Goal: Task Accomplishment & Management: Manage account settings

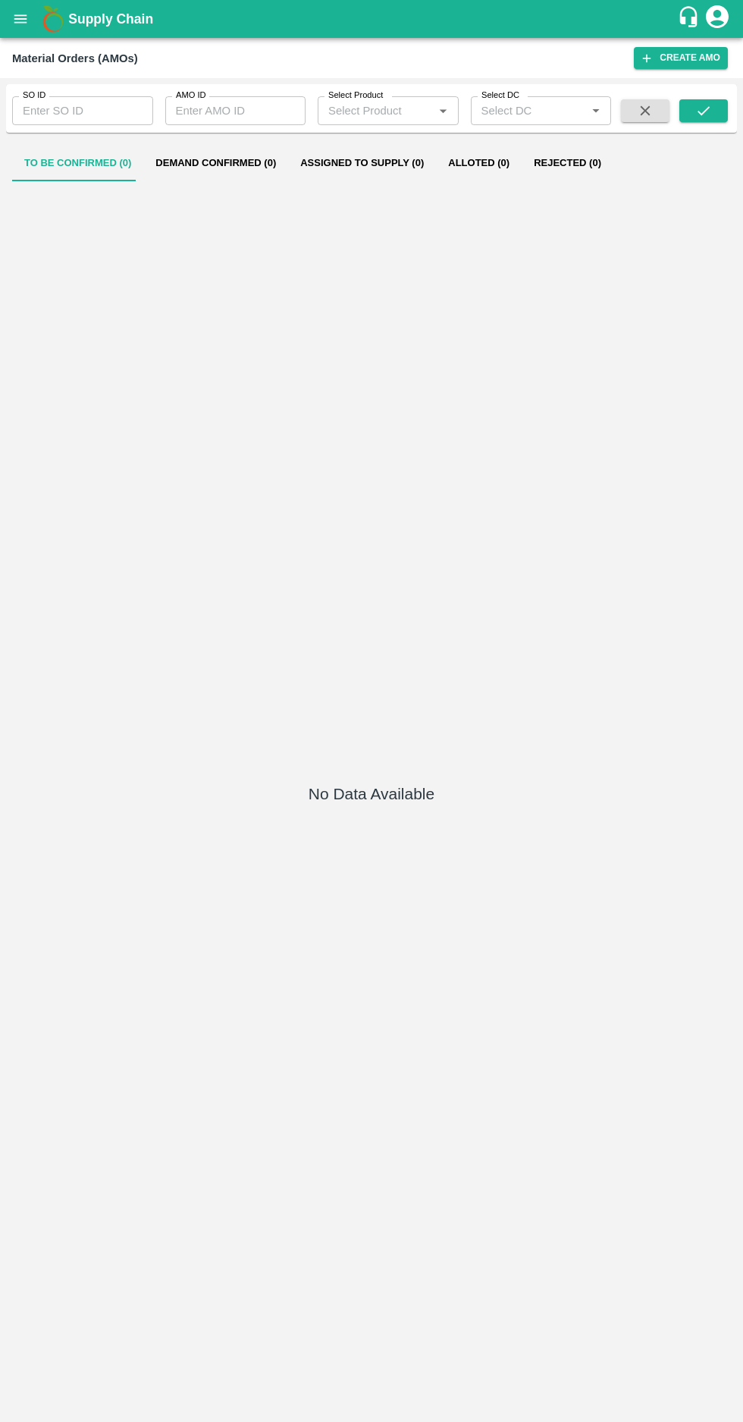
type input "604560"
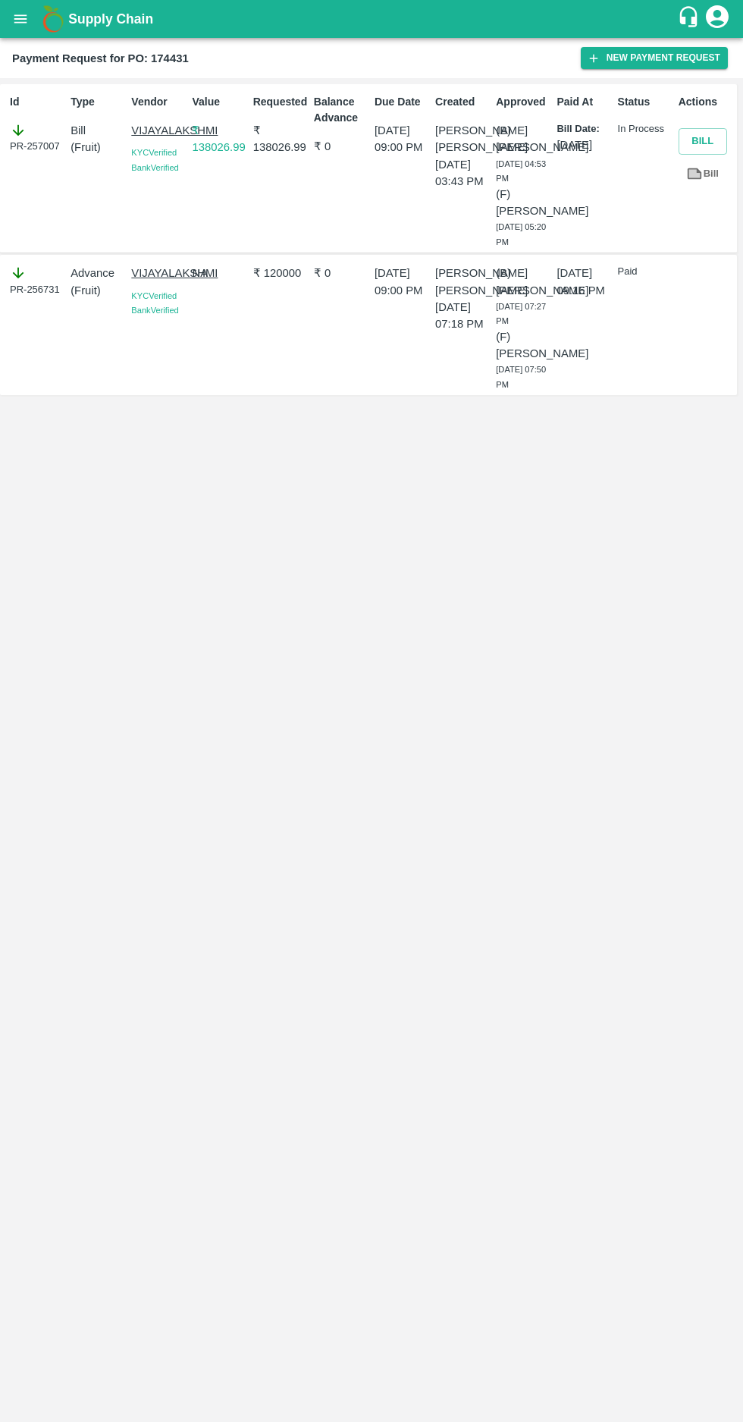
click at [20, 19] on icon "open drawer" at bounding box center [20, 18] width 13 height 8
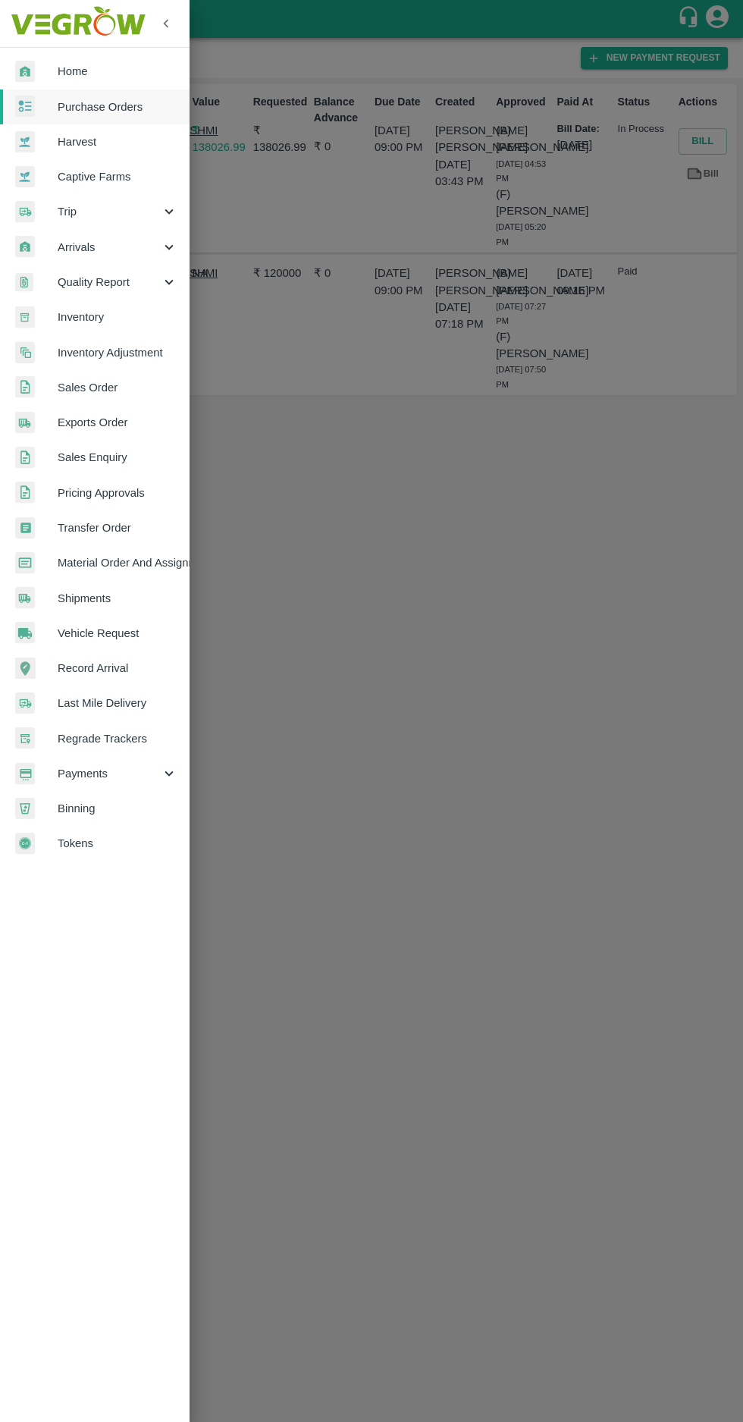
click at [105, 99] on span "Purchase Orders" at bounding box center [118, 107] width 120 height 17
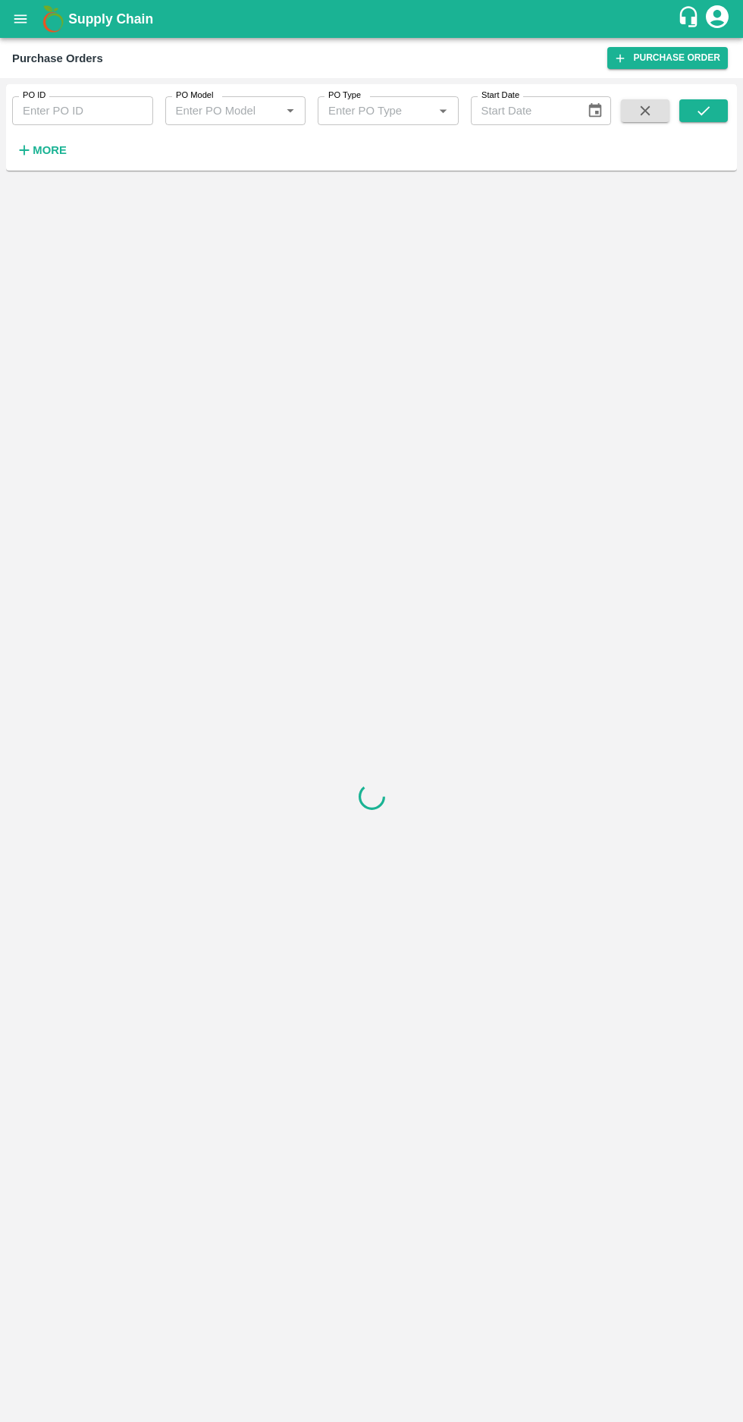
click at [24, 150] on icon "button" at bounding box center [25, 151] width 10 height 10
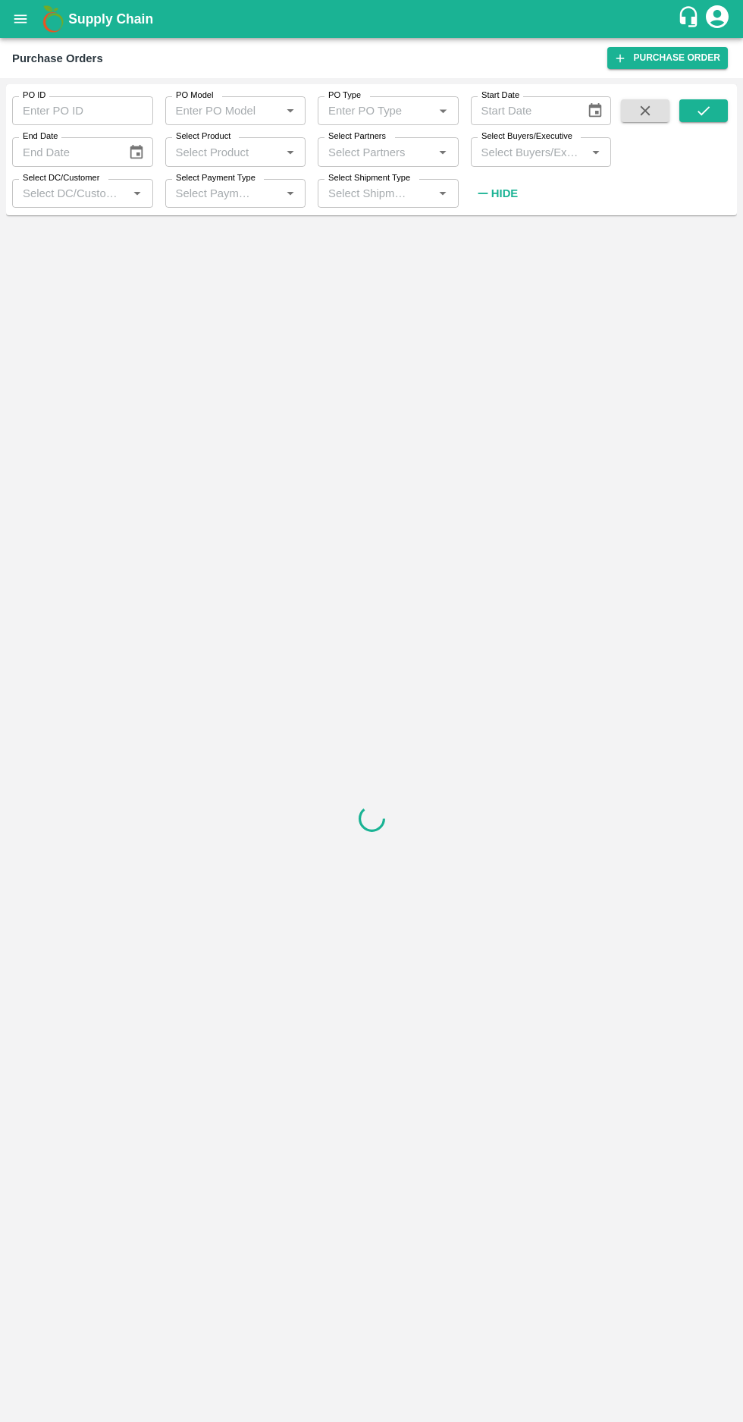
click at [523, 146] on input "Select Buyers/Executive" at bounding box center [529, 152] width 107 height 20
type input "afza"
click at [504, 230] on input "checkbox" at bounding box center [504, 230] width 30 height 30
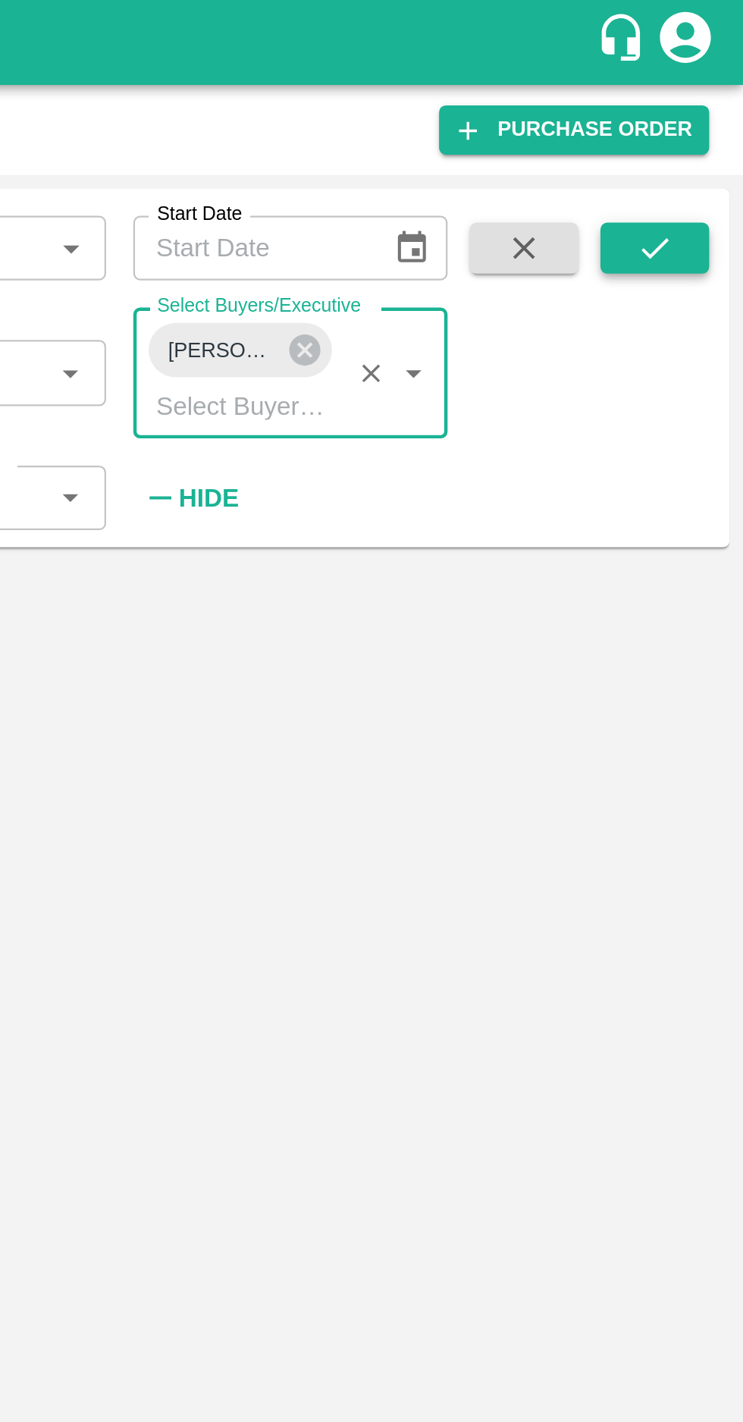
click at [705, 105] on icon "submit" at bounding box center [704, 110] width 17 height 17
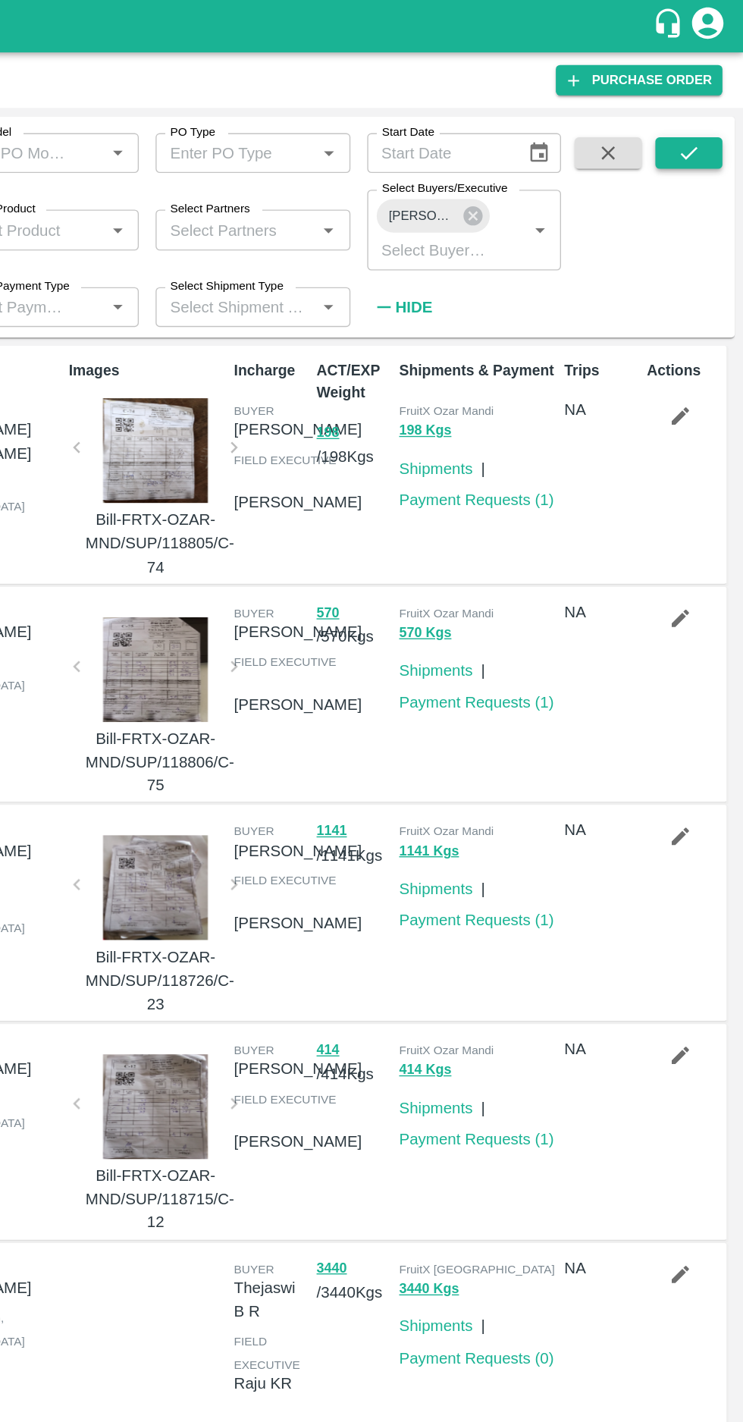
click at [693, 103] on button "submit" at bounding box center [704, 110] width 49 height 23
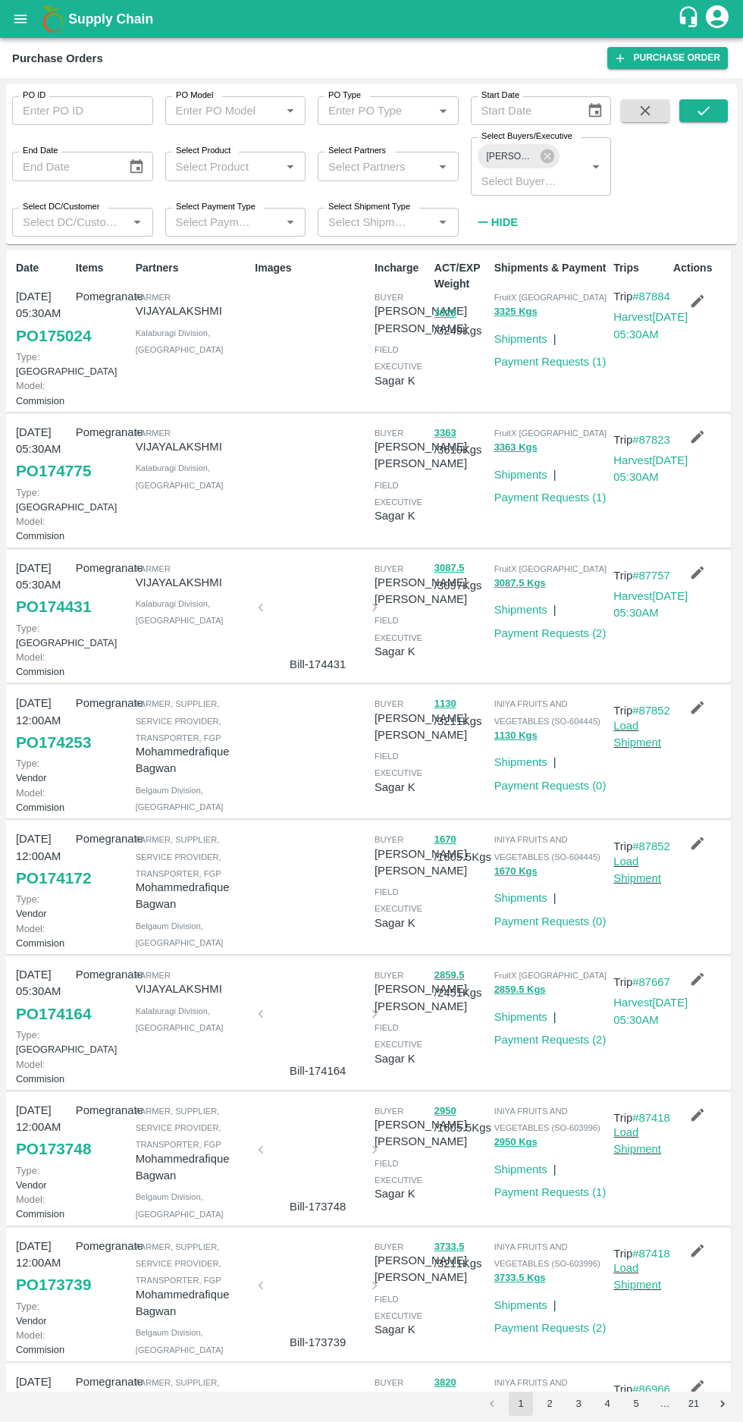
click at [36, 338] on link "PO 175024" at bounding box center [53, 335] width 75 height 27
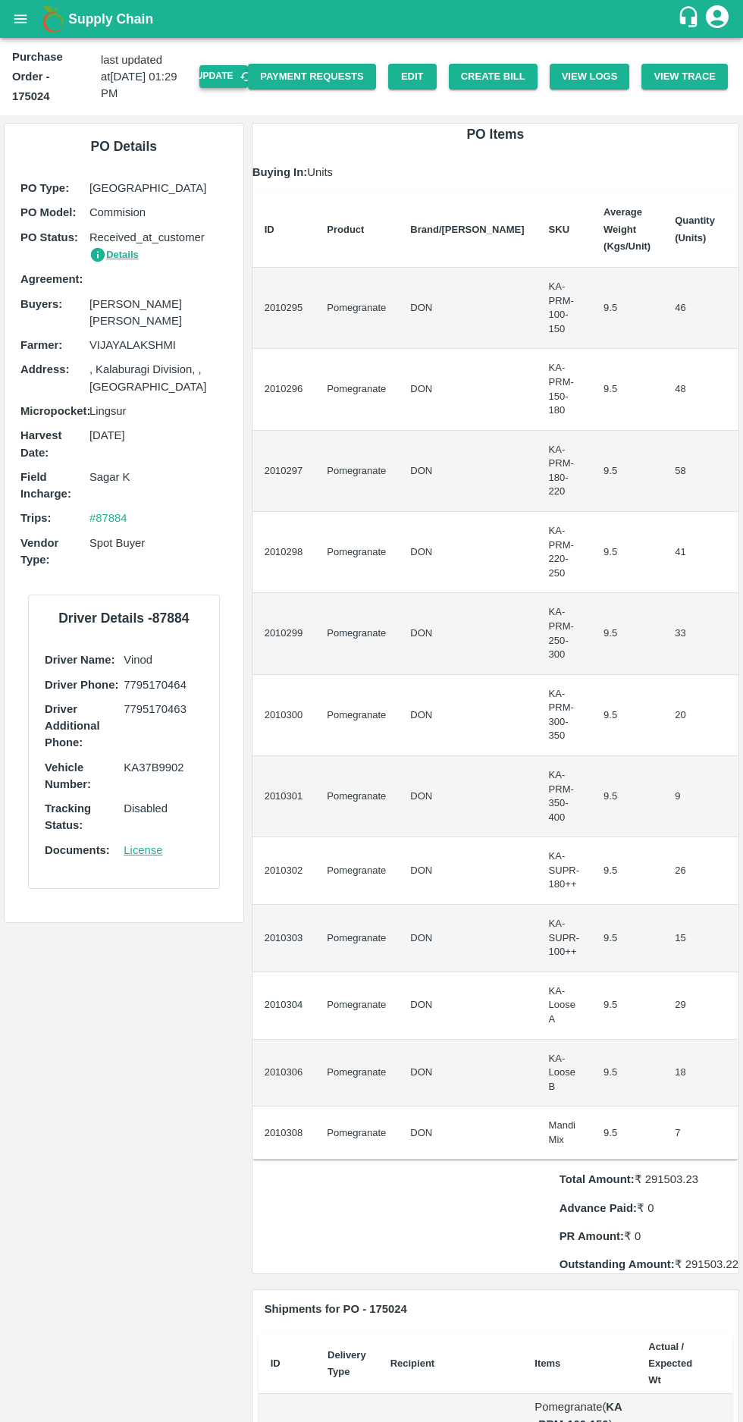
click at [239, 66] on button "Update" at bounding box center [223, 76] width 49 height 22
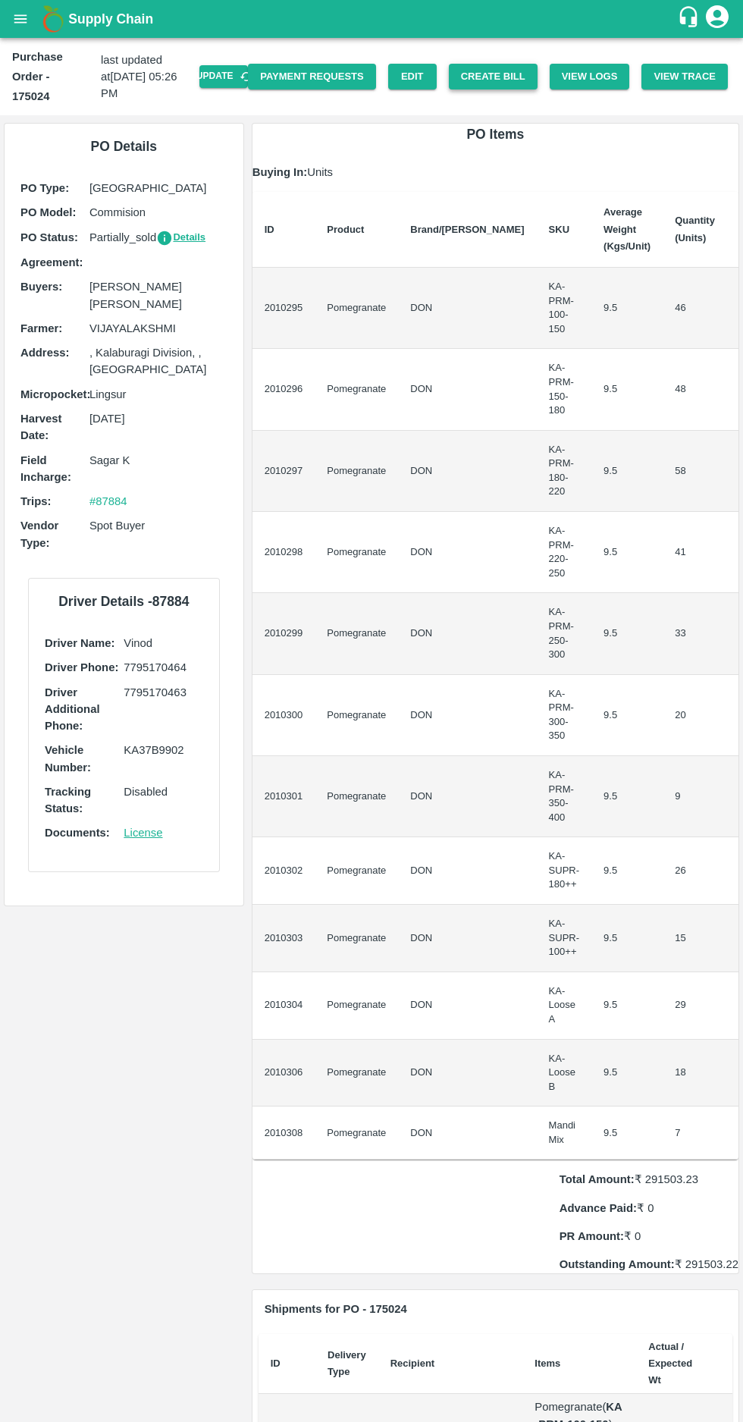
click at [516, 66] on button "Create Bill" at bounding box center [493, 77] width 89 height 27
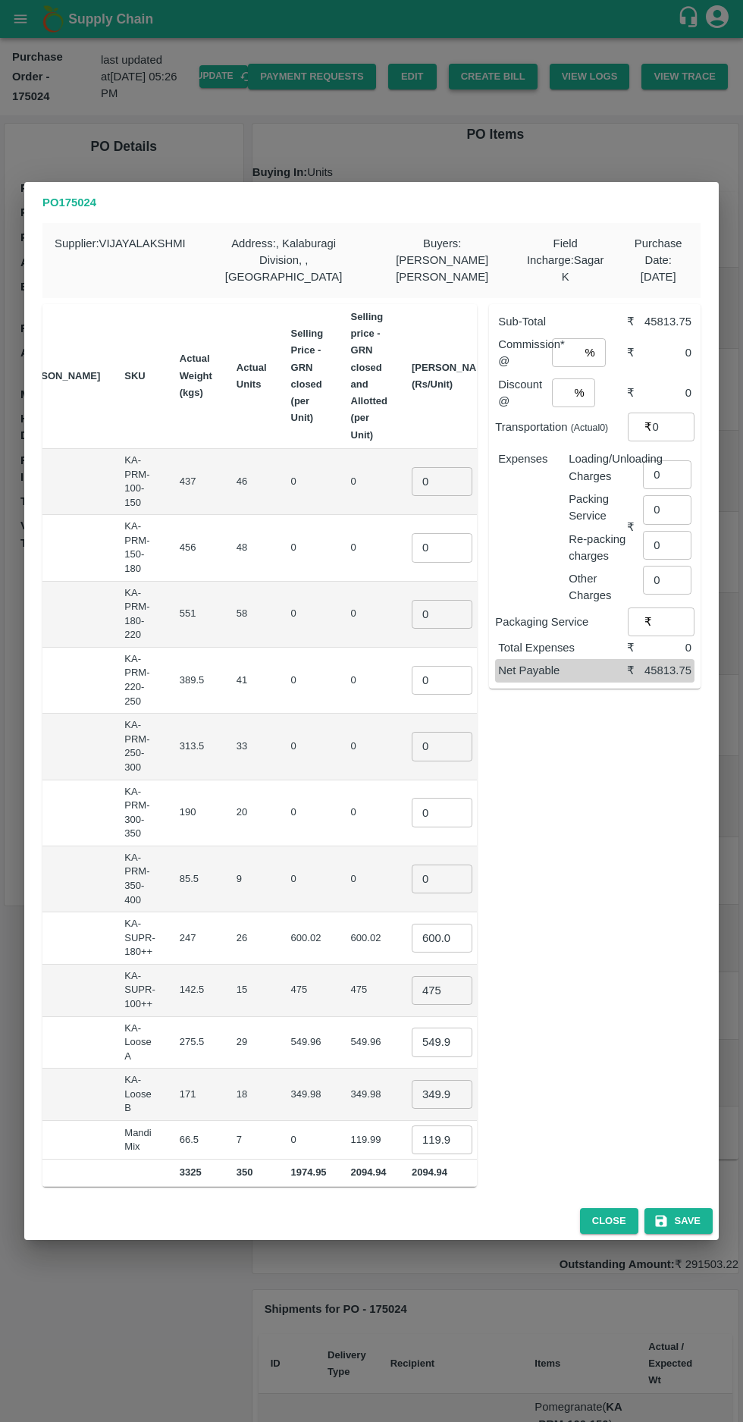
scroll to position [0, 157]
click at [407, 475] on input "0" at bounding box center [437, 481] width 61 height 29
type input "700"
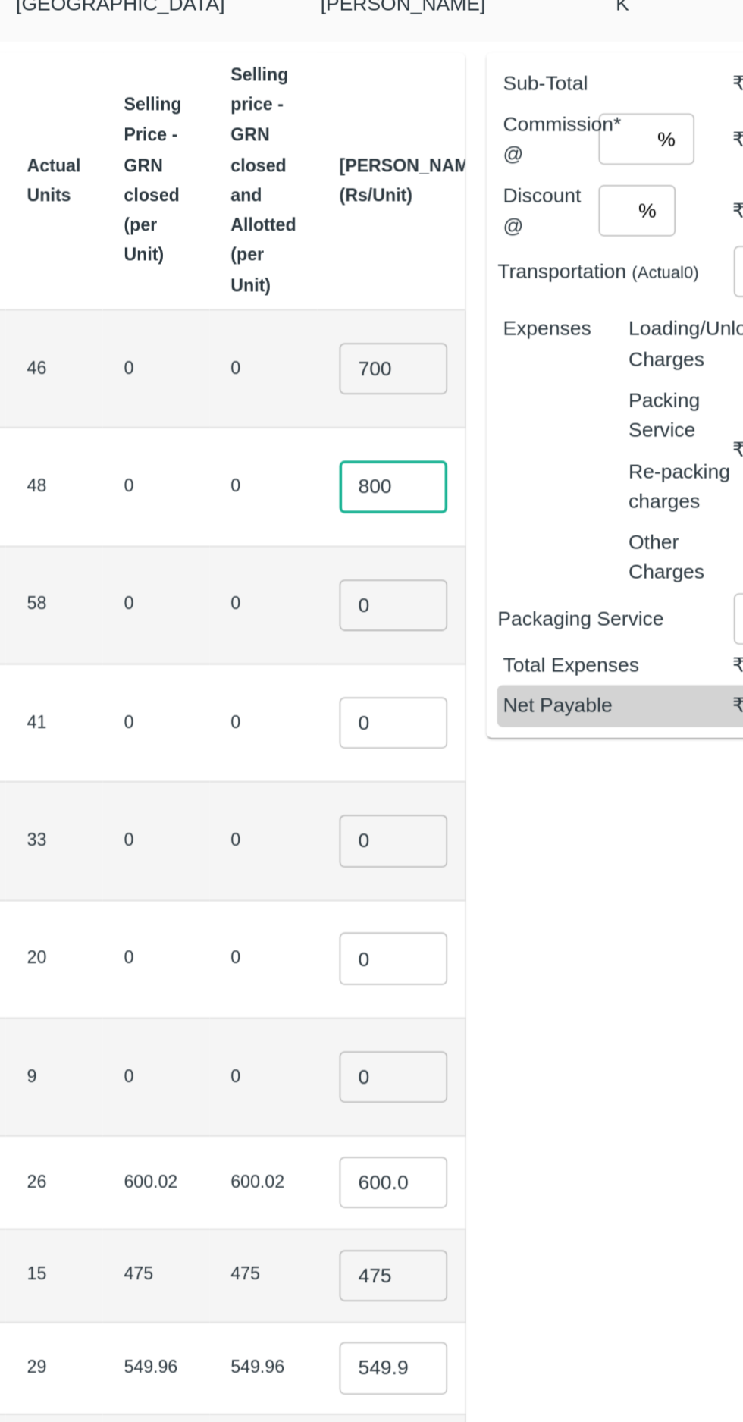
type input "800"
type input "900"
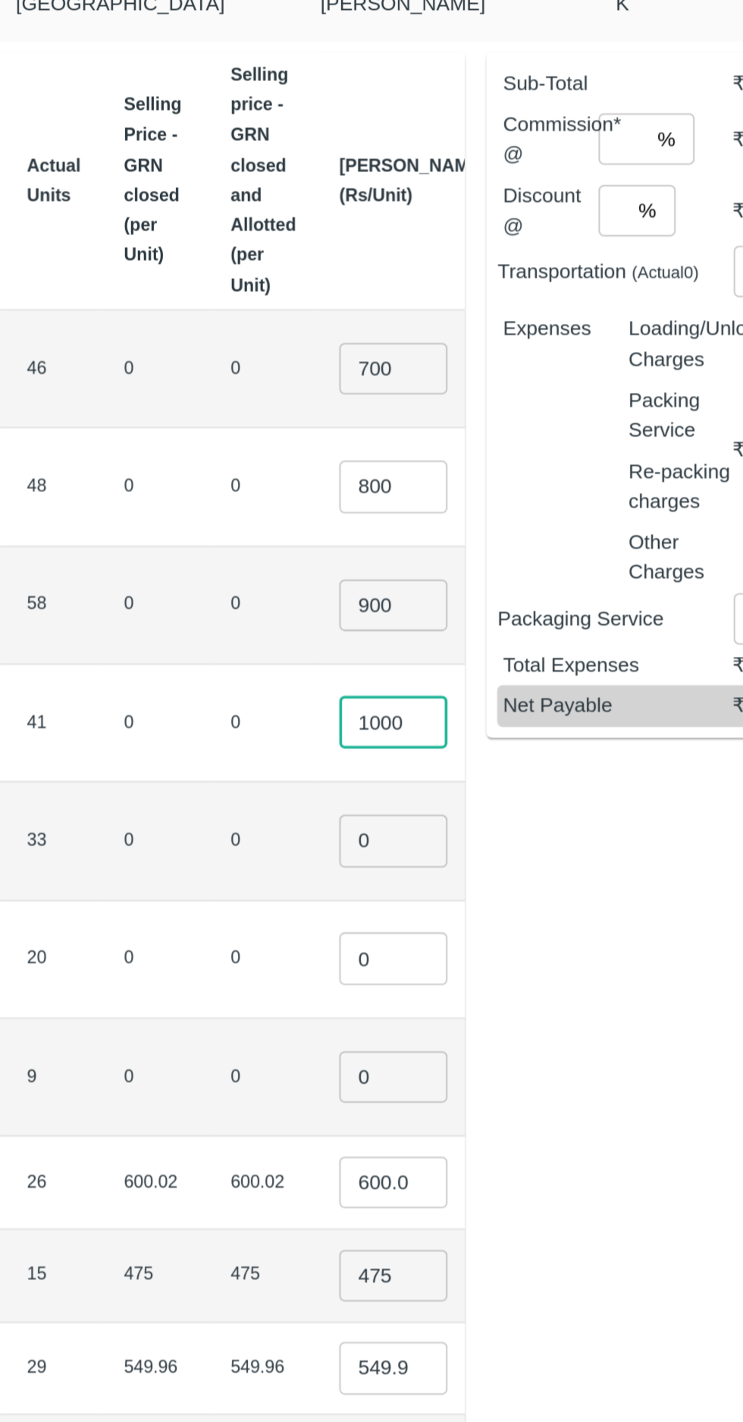
type input "1000"
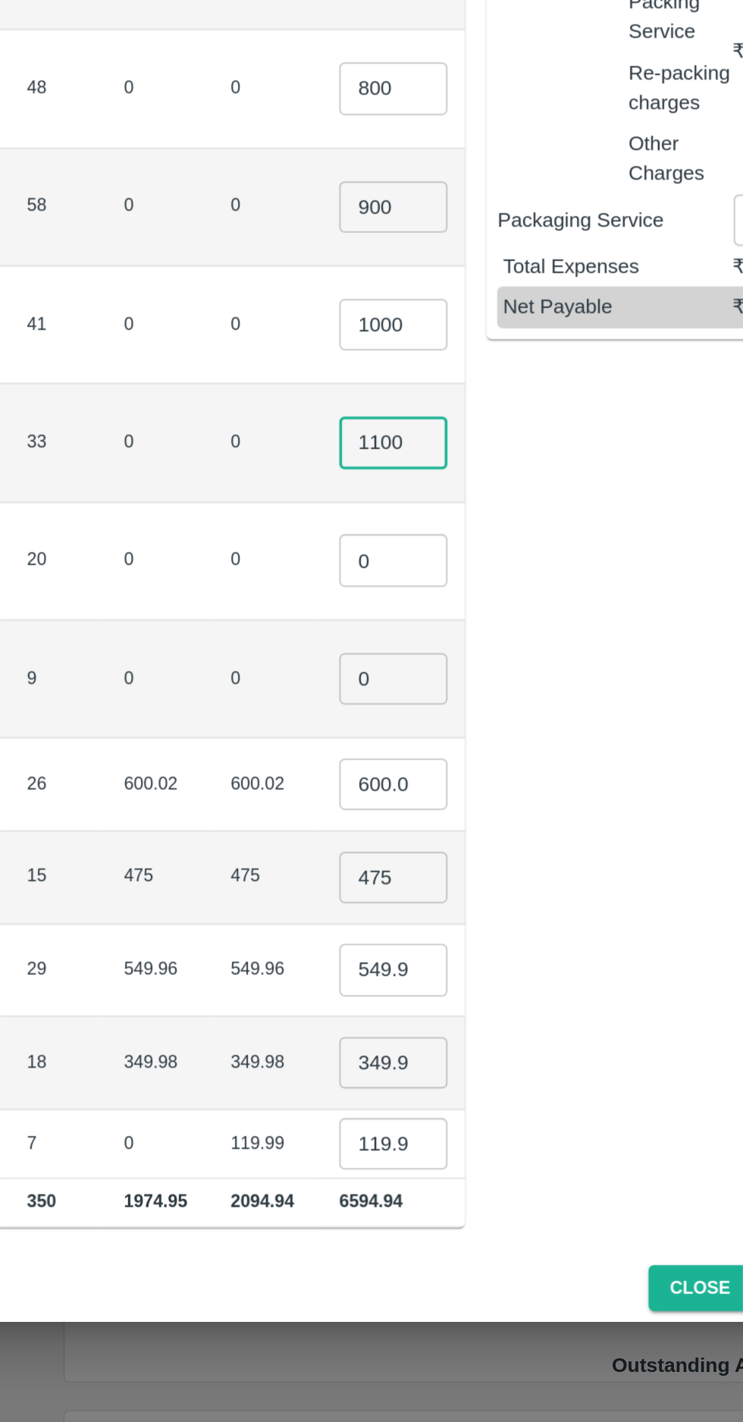
type input "1100"
type input "4"
type input "1200"
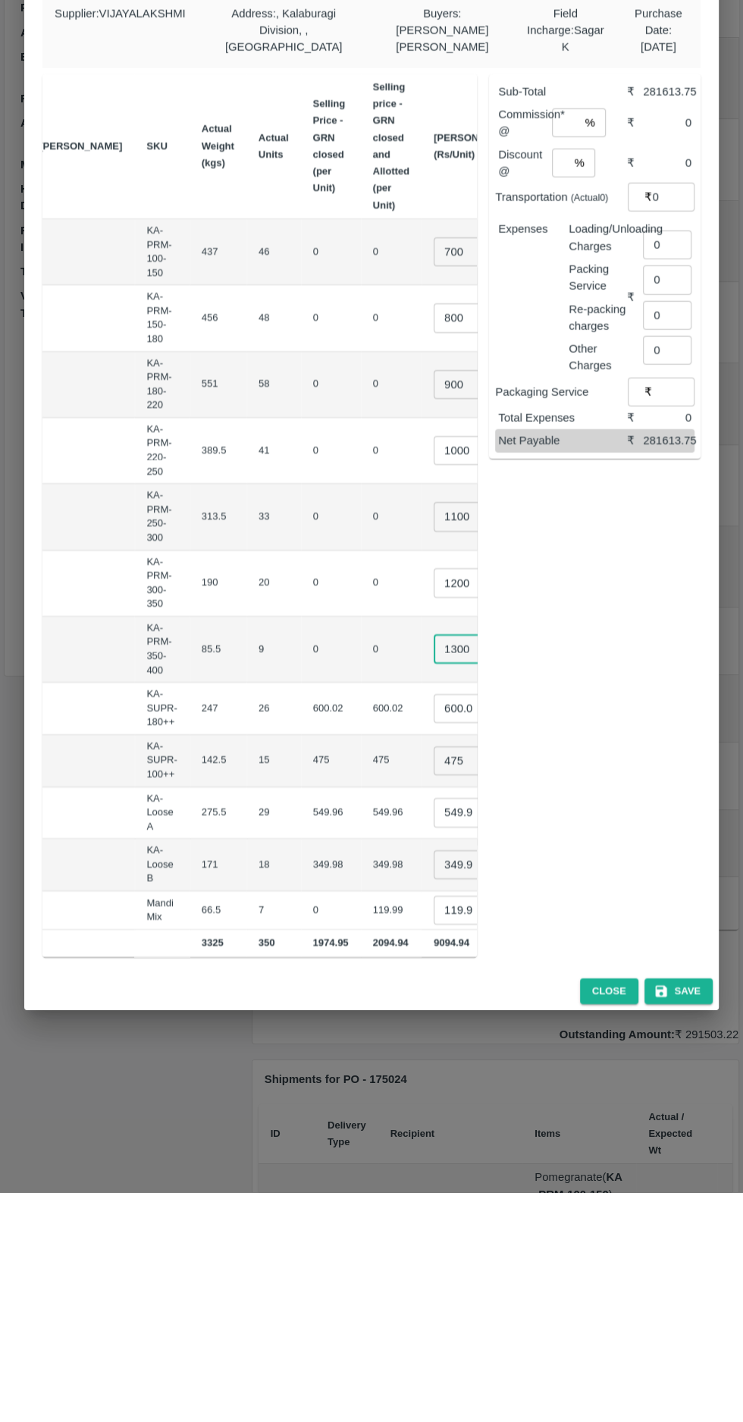
scroll to position [0, 134]
type input "1300"
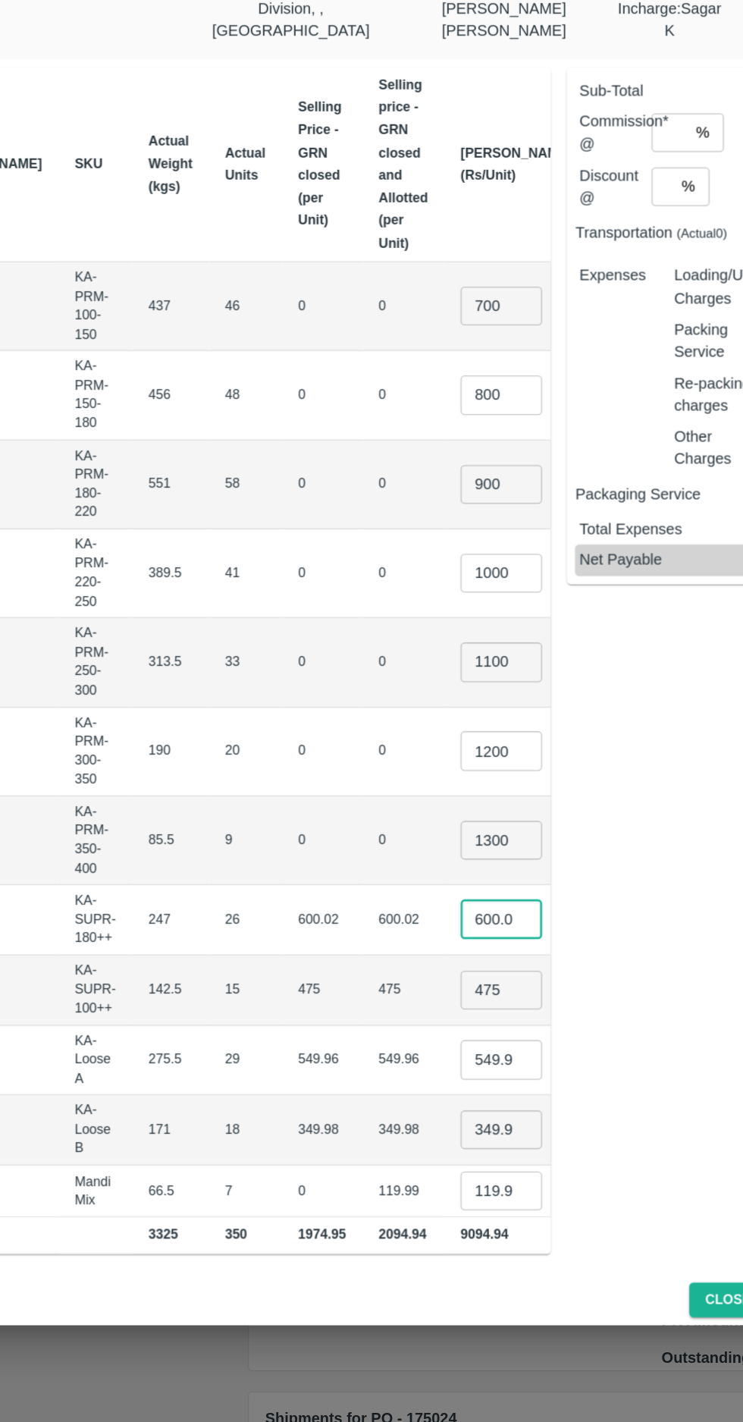
scroll to position [0, 152]
click at [411, 976] on input "475" at bounding box center [441, 990] width 61 height 29
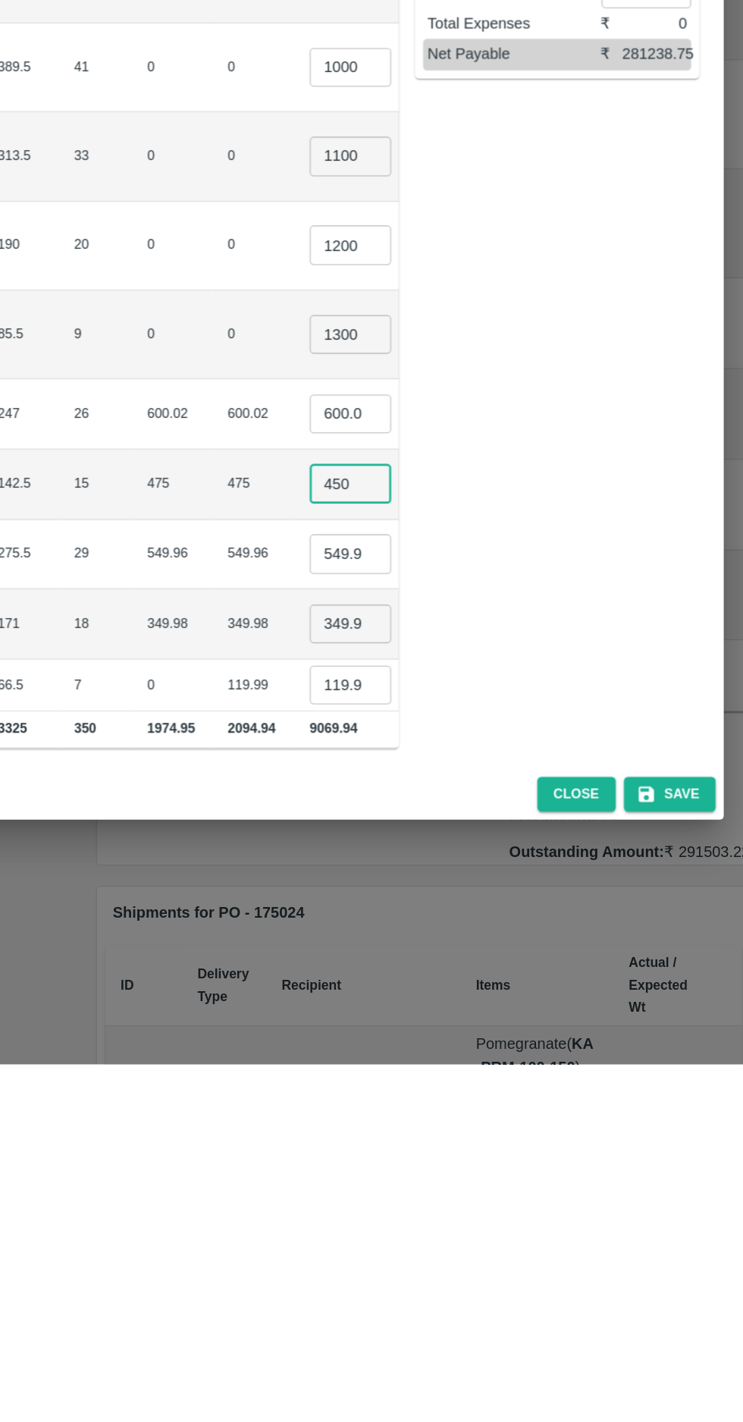
type input "450"
type input "5"
type input "450"
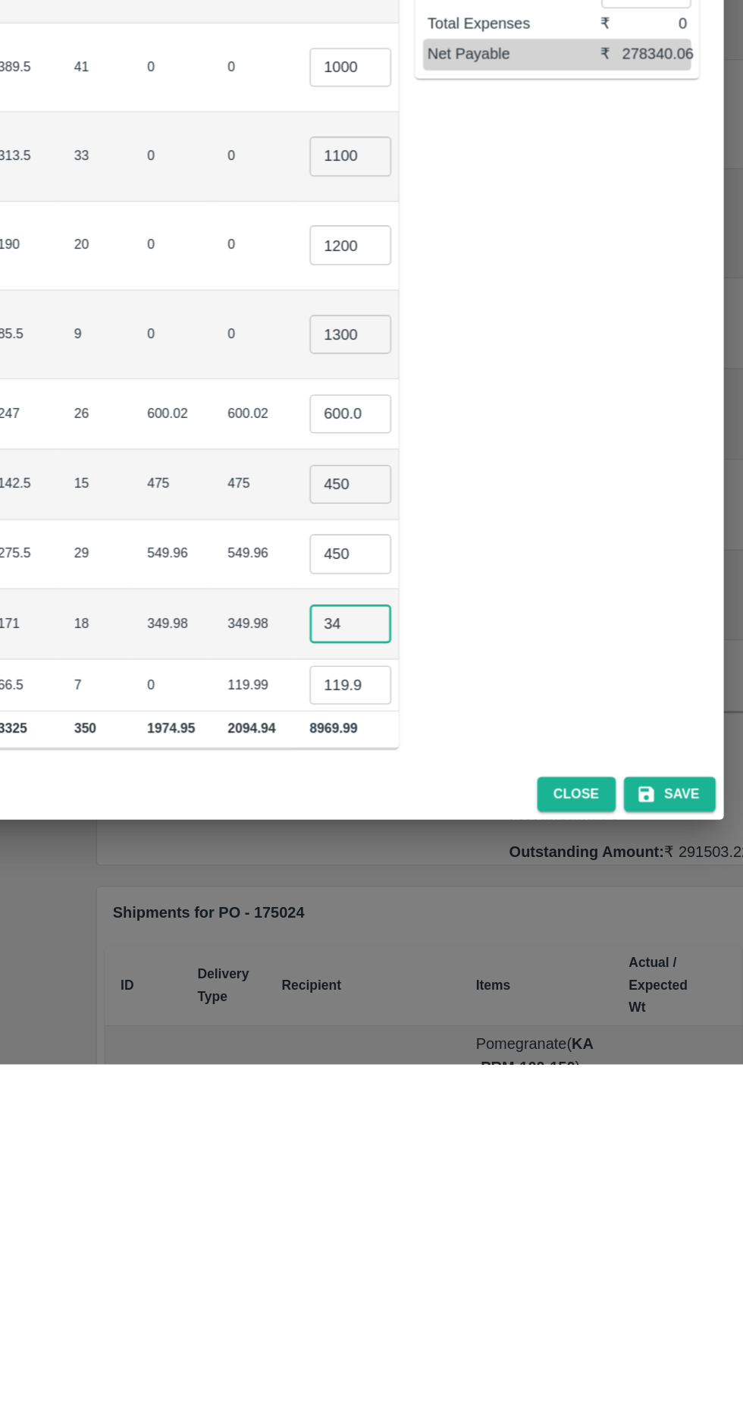
type input "3"
type input "350"
type input "1"
type input "350"
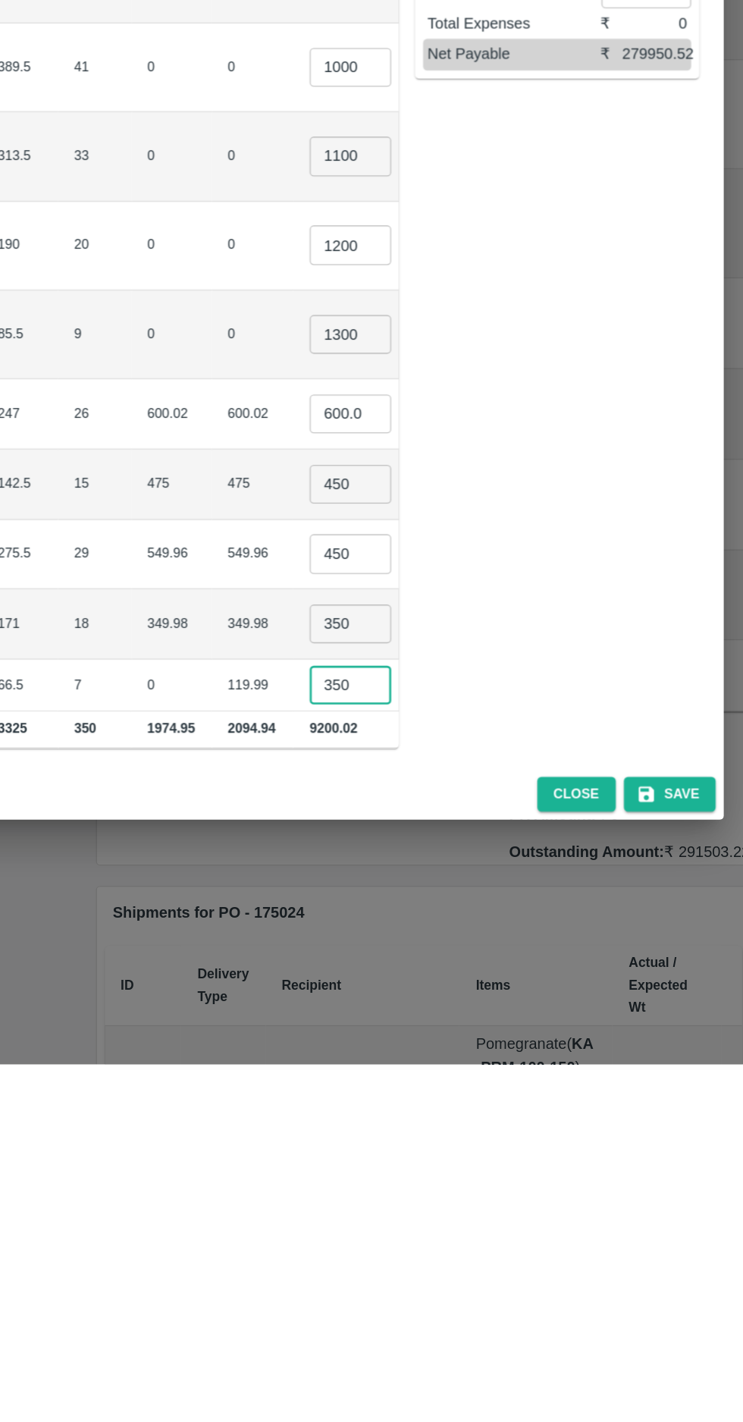
click at [411, 928] on input "600.02" at bounding box center [441, 938] width 61 height 29
type input "6"
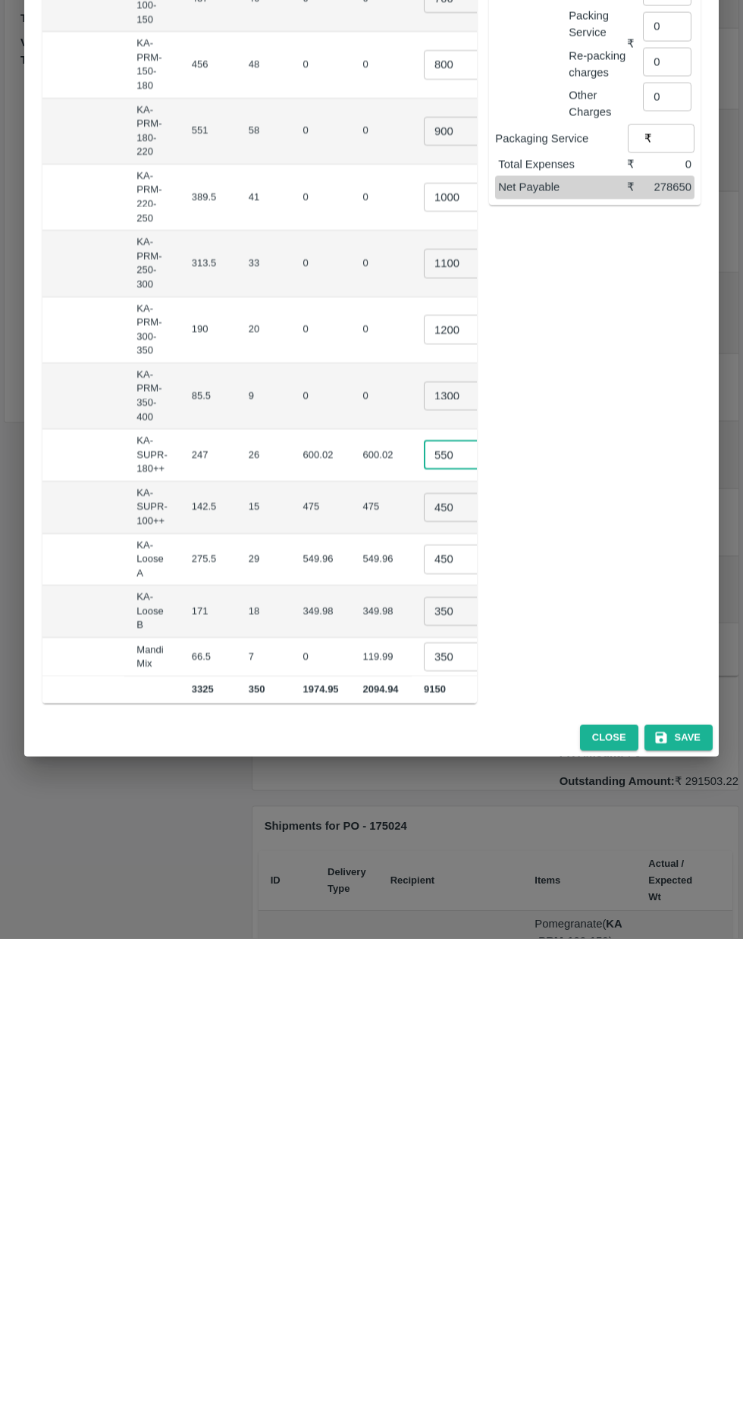
scroll to position [0, 144]
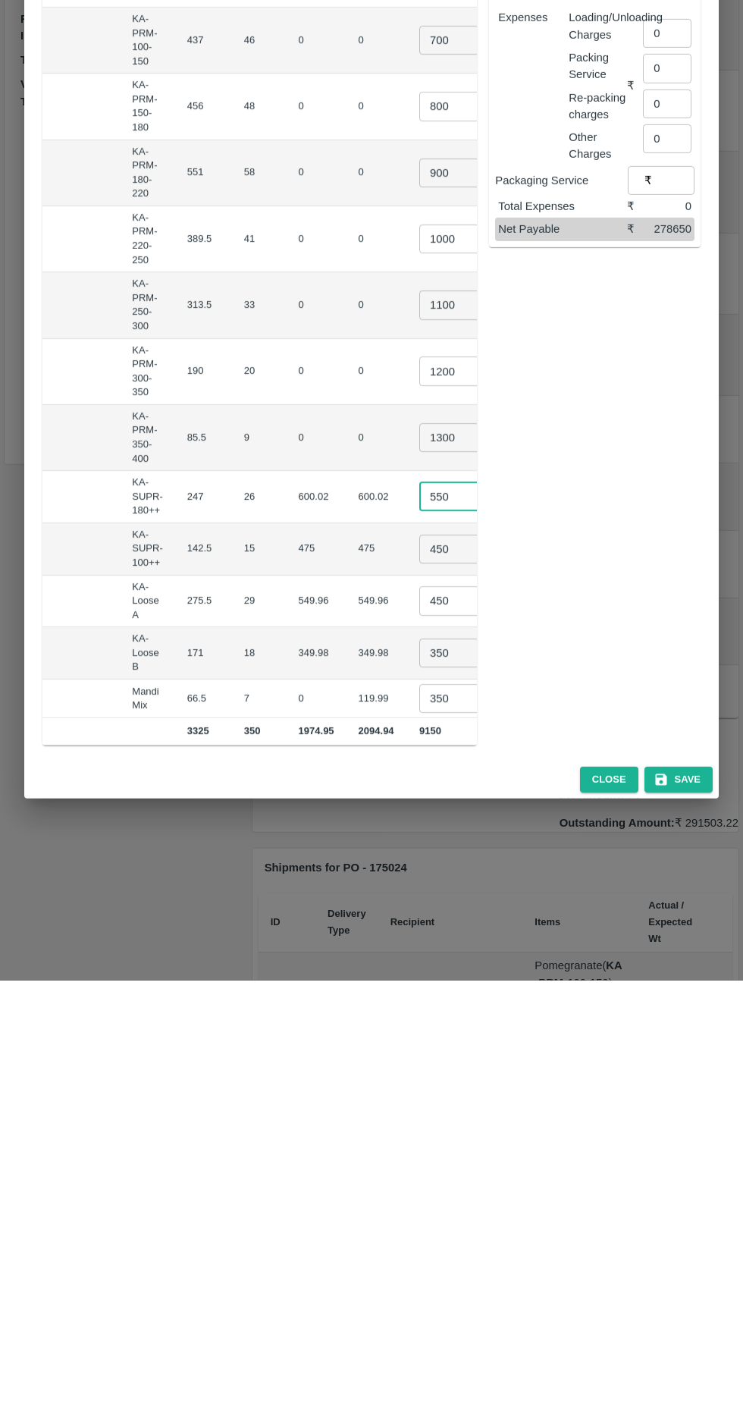
type input "550"
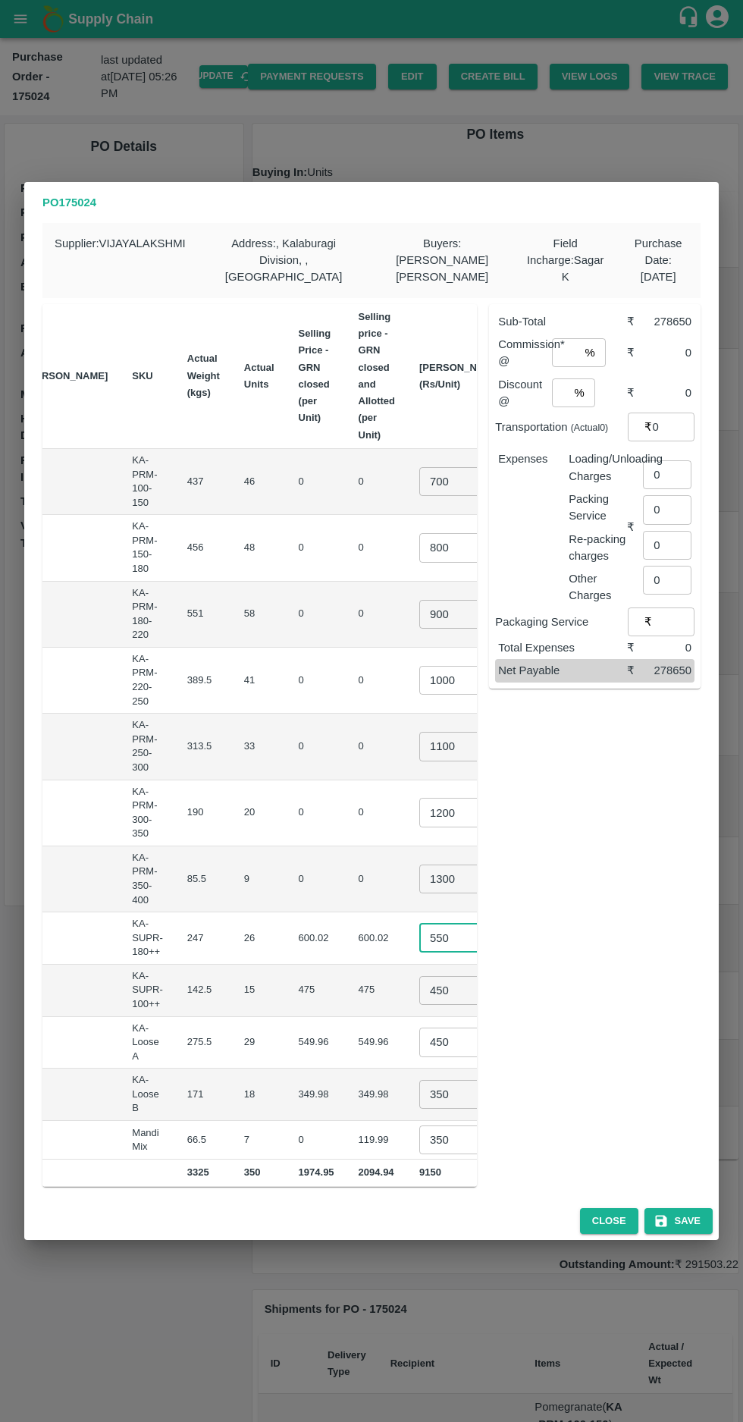
click at [419, 871] on input "1300" at bounding box center [449, 879] width 61 height 29
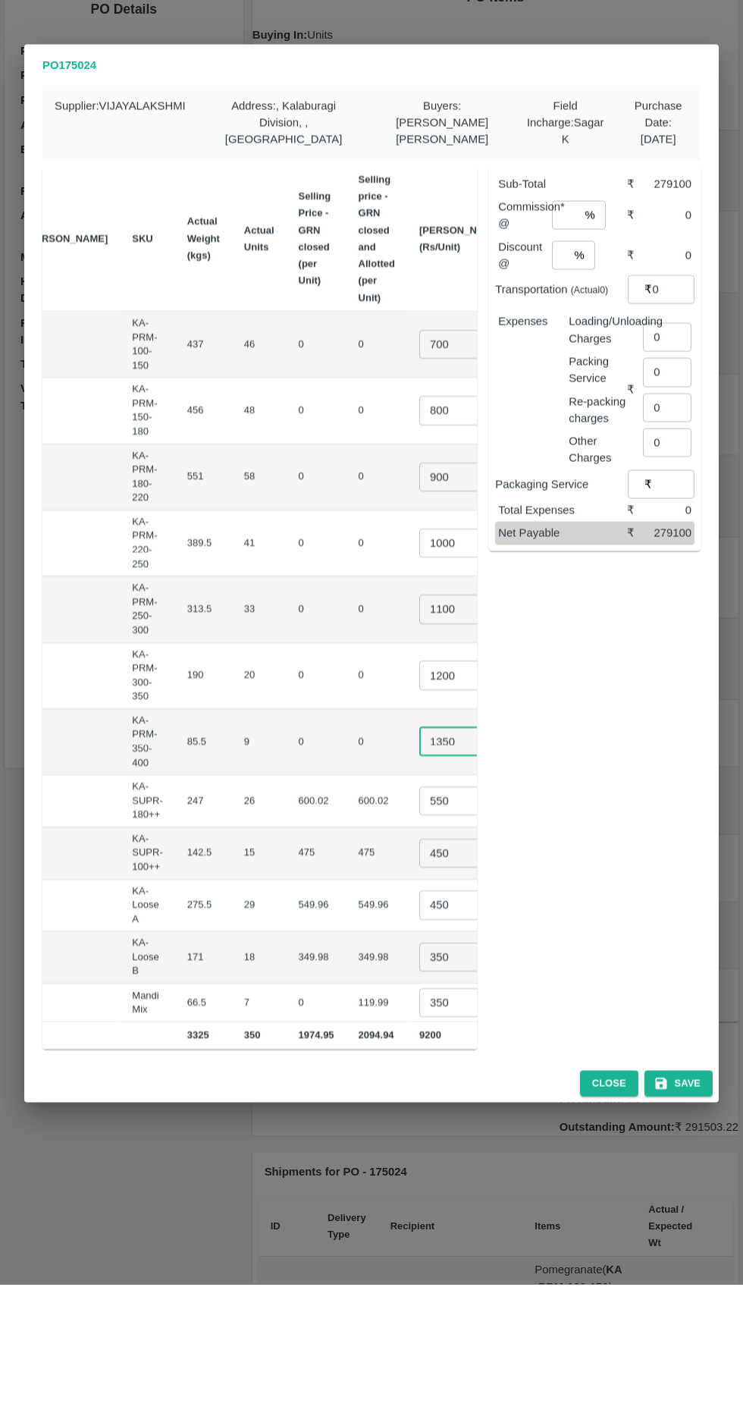
type input "1350"
click at [419, 798] on input "1200" at bounding box center [449, 812] width 61 height 29
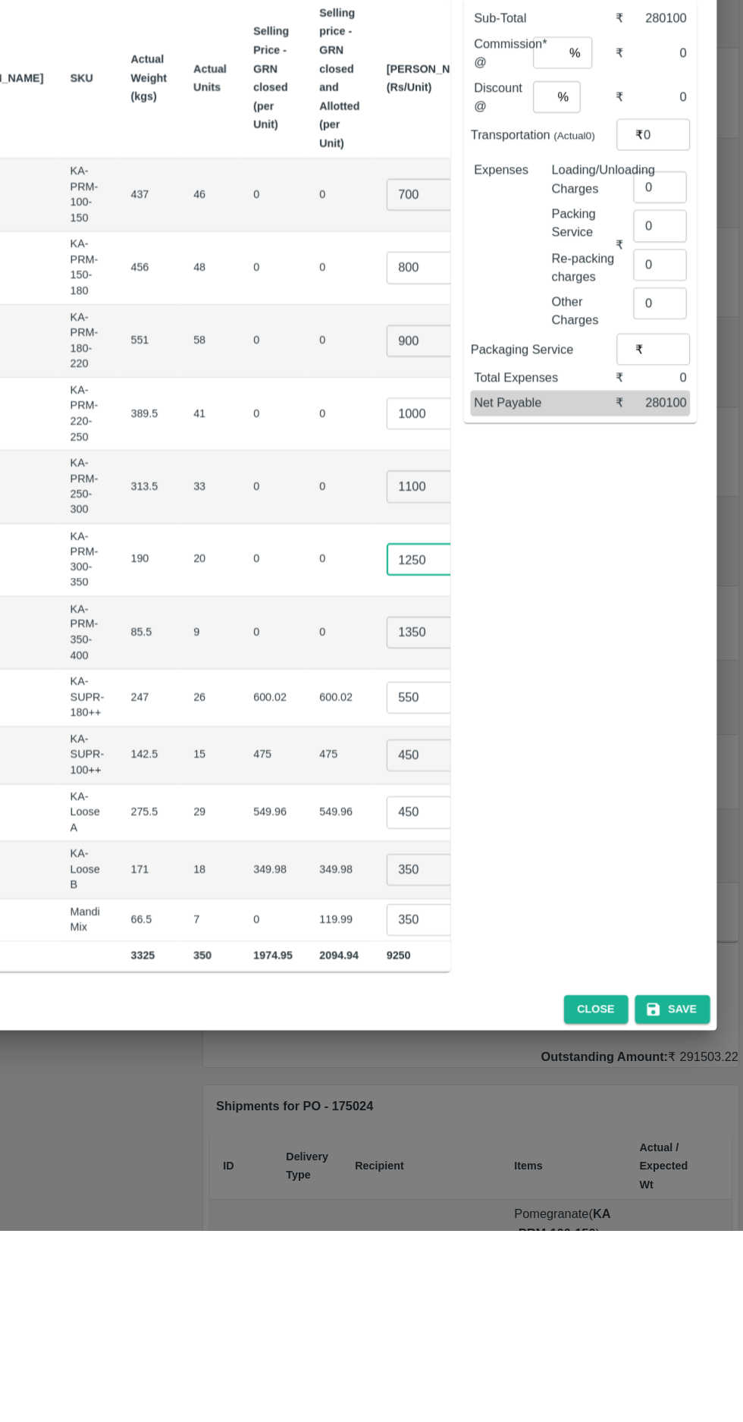
scroll to position [0, 0]
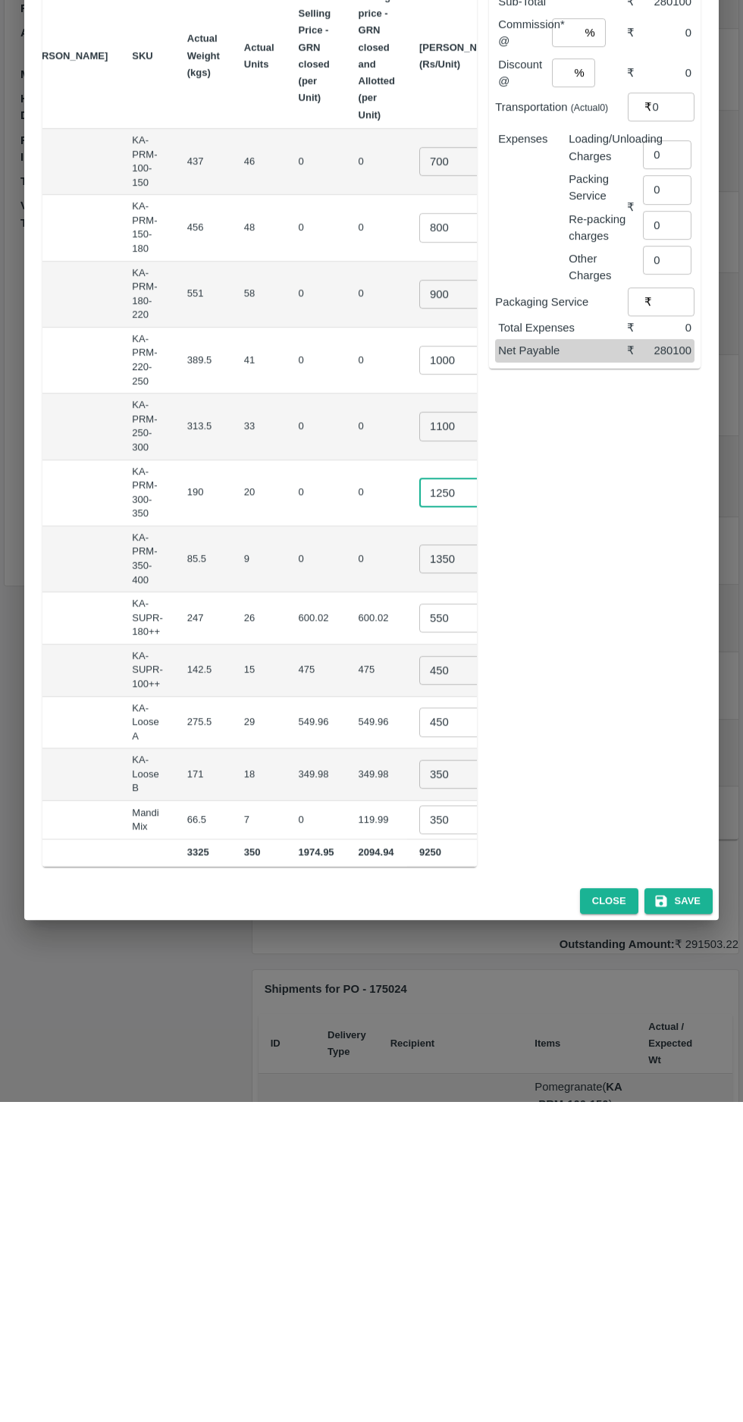
type input "1250"
click at [419, 872] on input "1350" at bounding box center [449, 879] width 61 height 29
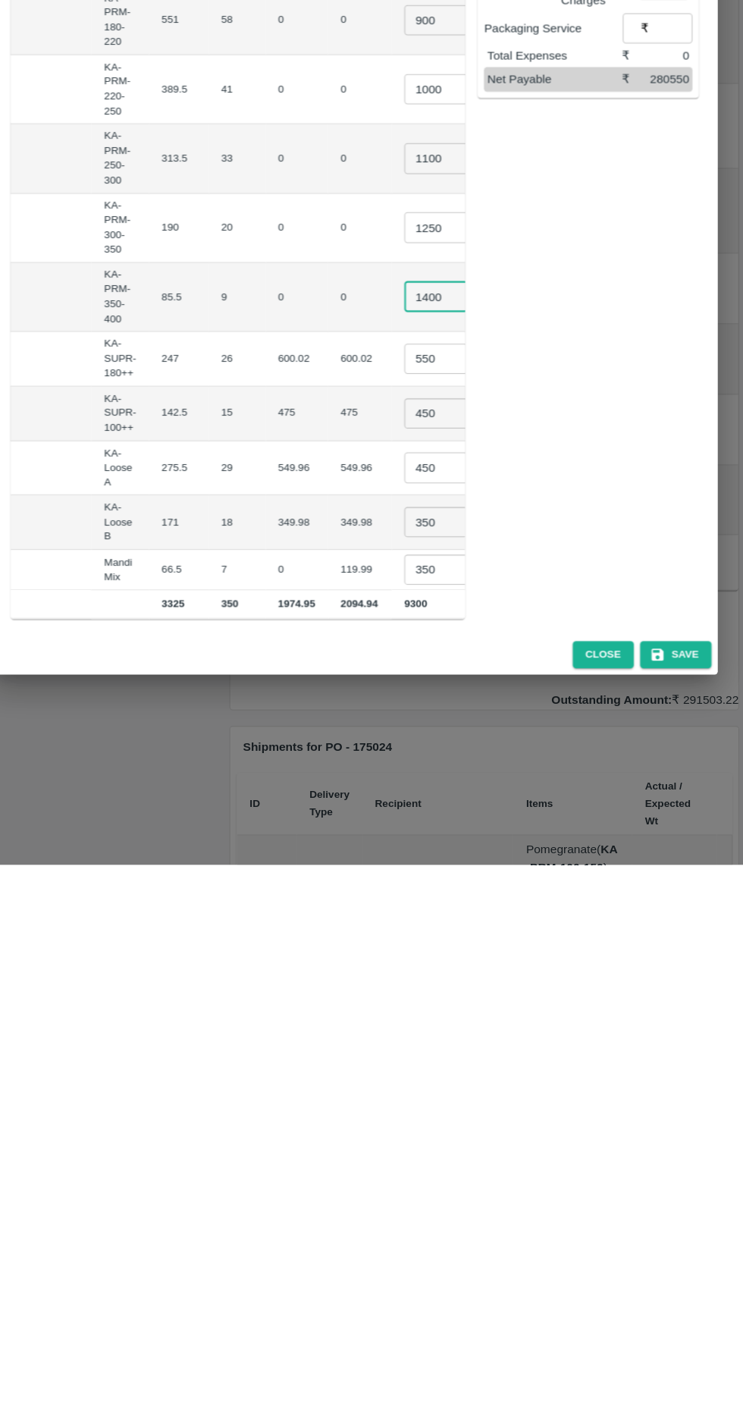
type input "1400"
click at [347, 1121] on td "119.99" at bounding box center [377, 1140] width 61 height 39
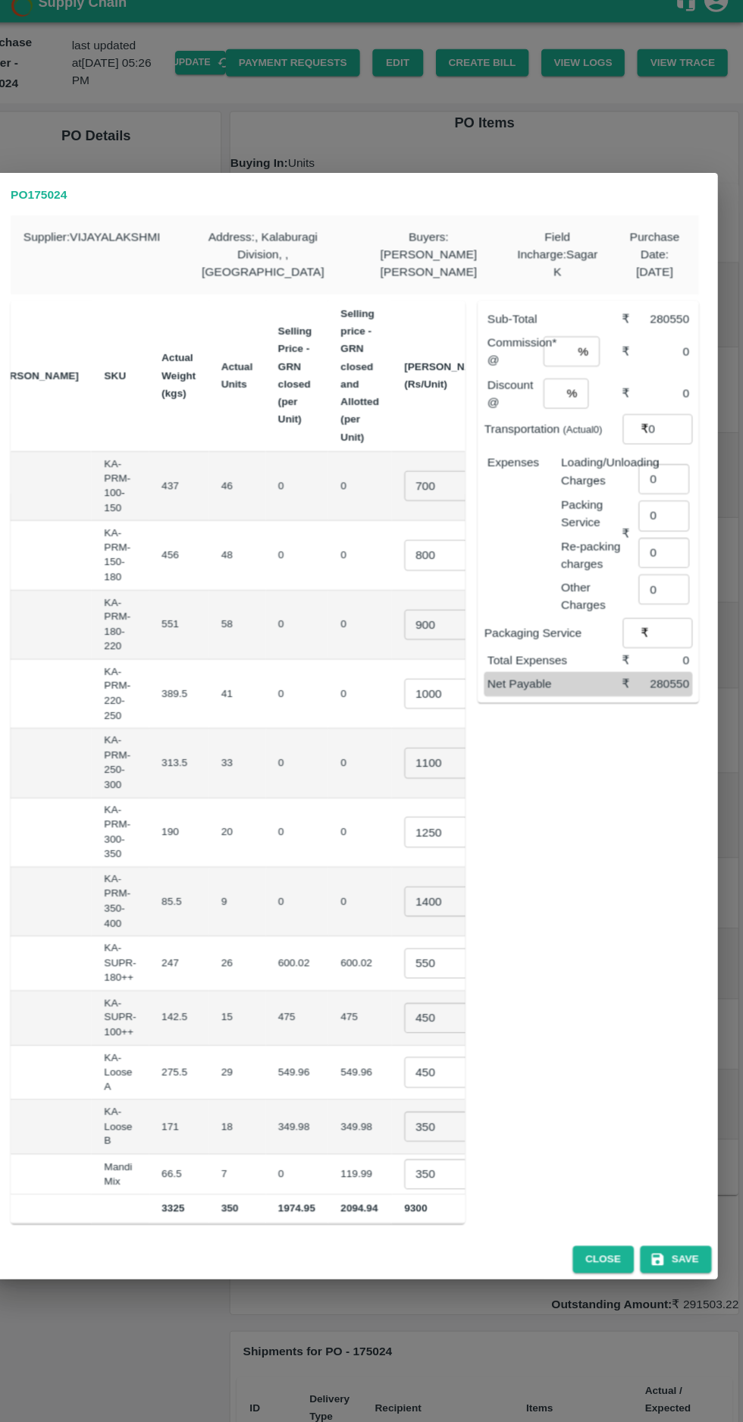
click at [419, 1080] on input "350" at bounding box center [449, 1094] width 61 height 29
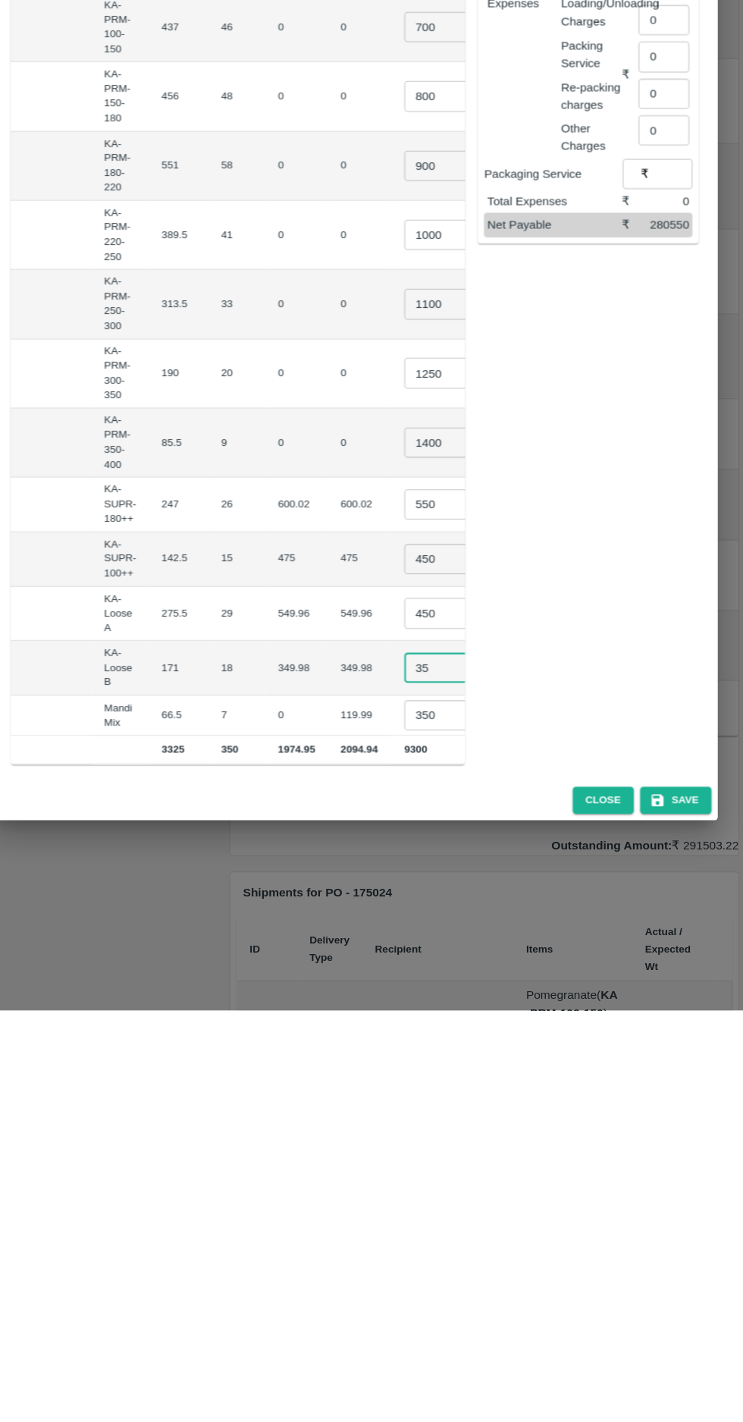
type input "3"
type input "400"
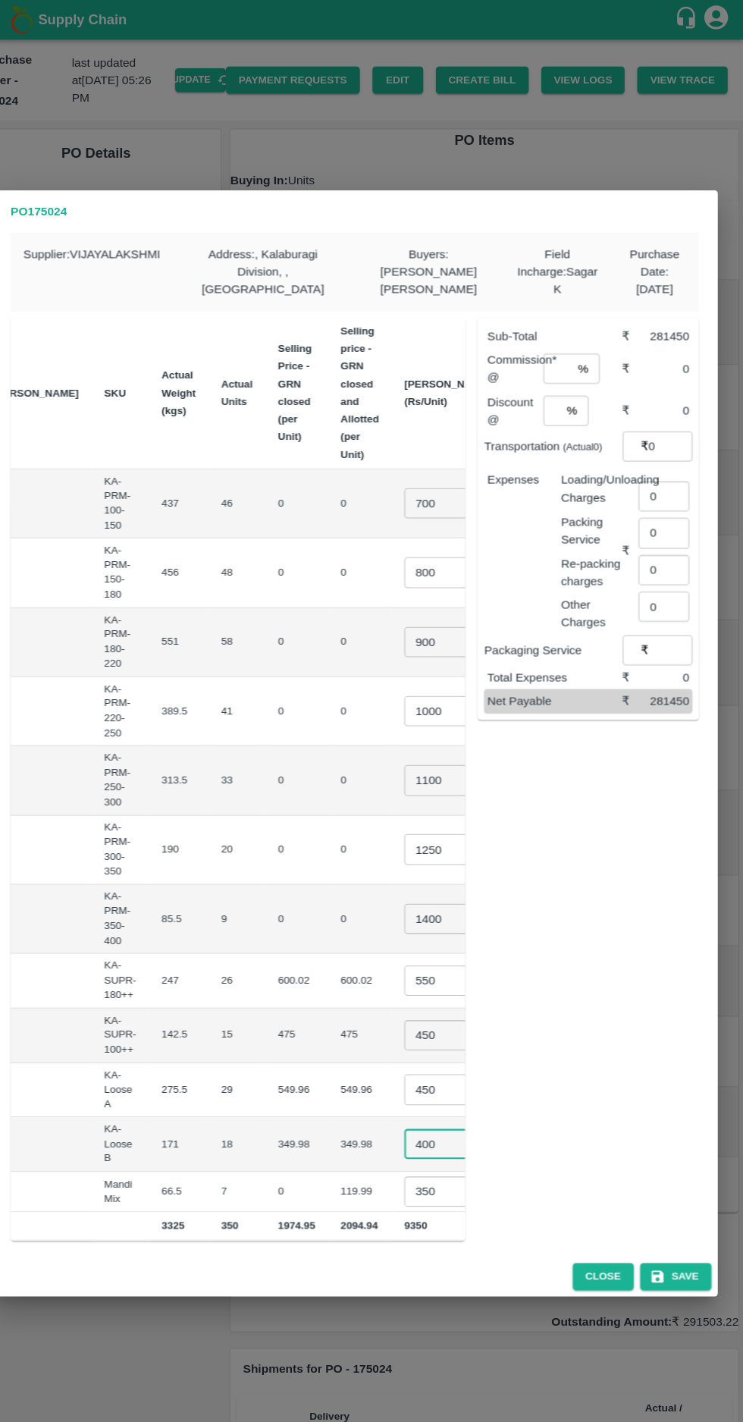
click at [566, 345] on input "number" at bounding box center [565, 352] width 27 height 29
type input "8"
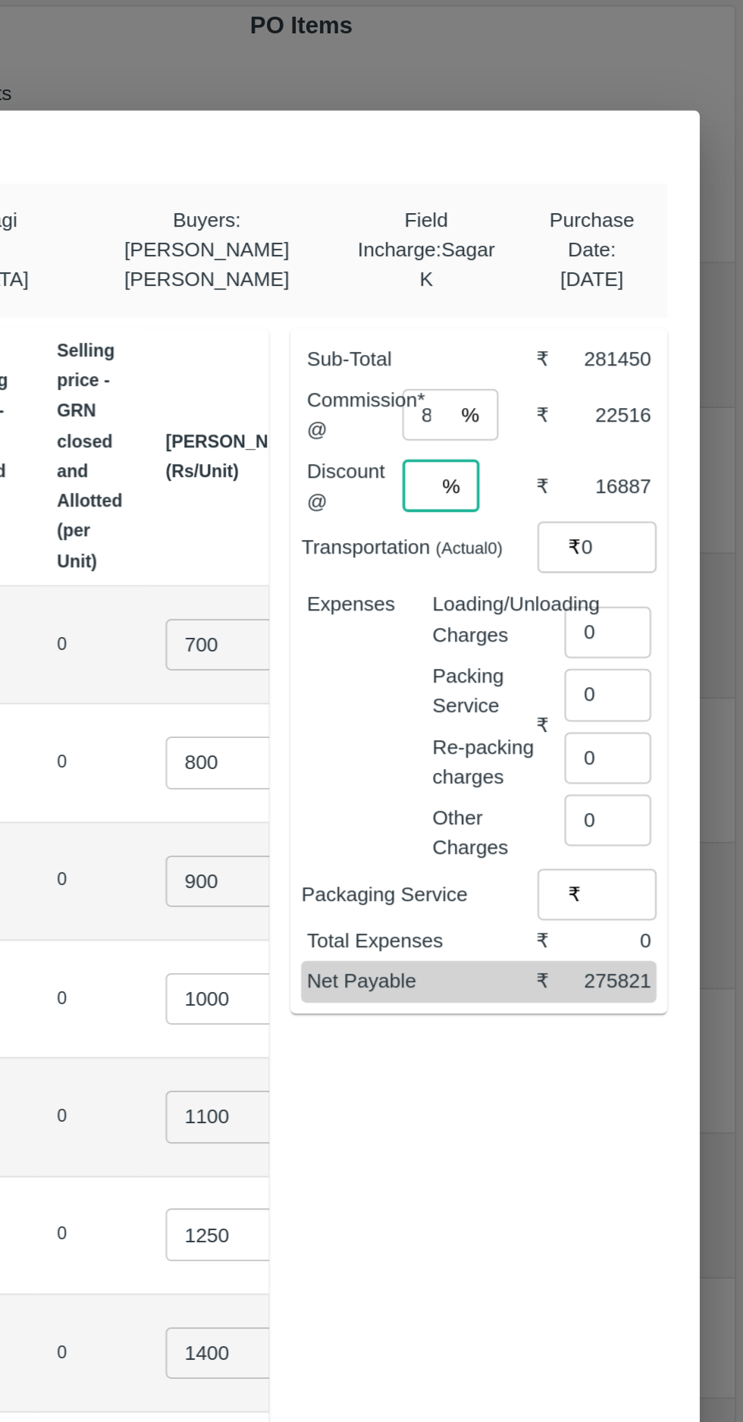
type input "6"
click at [678, 466] on input "0" at bounding box center [667, 474] width 49 height 29
click at [662, 452] on input "number" at bounding box center [670, 466] width 55 height 29
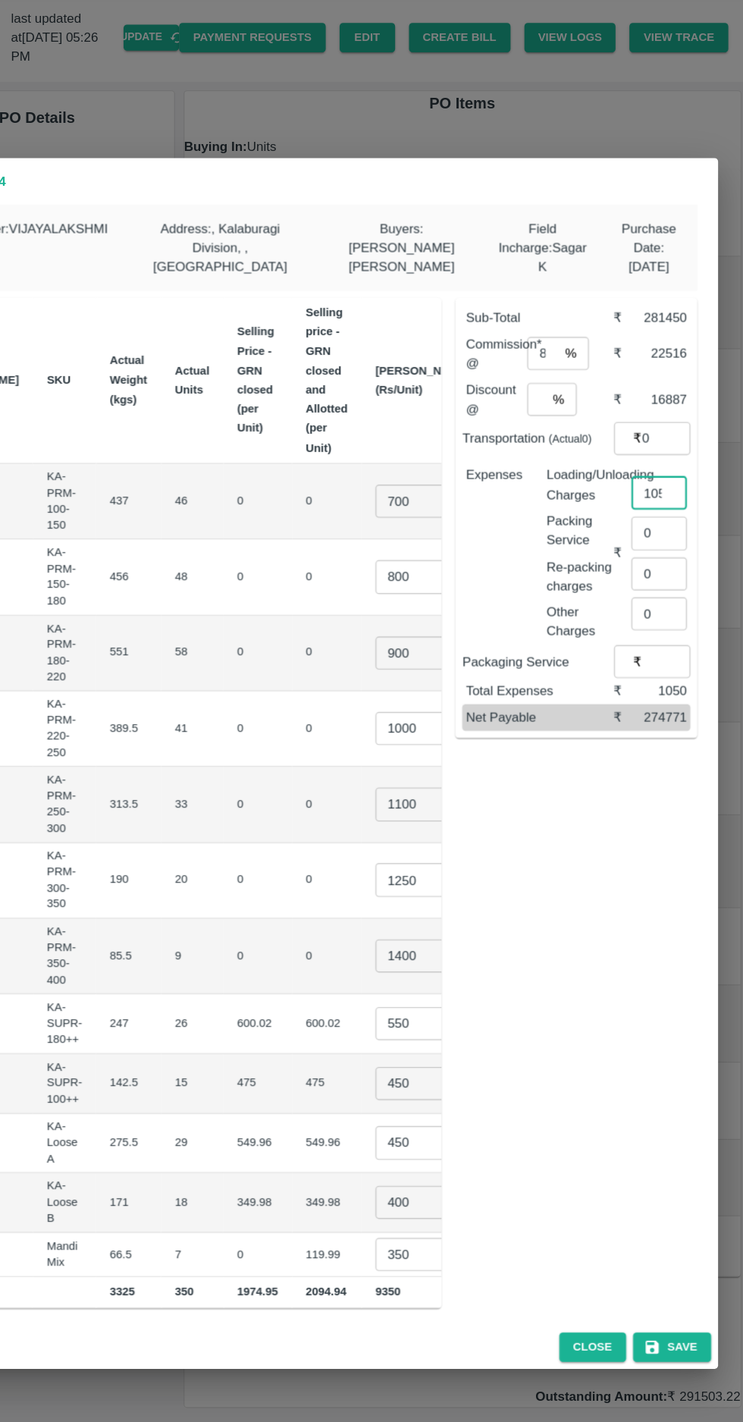
type input "1050"
click at [564, 383] on input "6" at bounding box center [560, 393] width 16 height 29
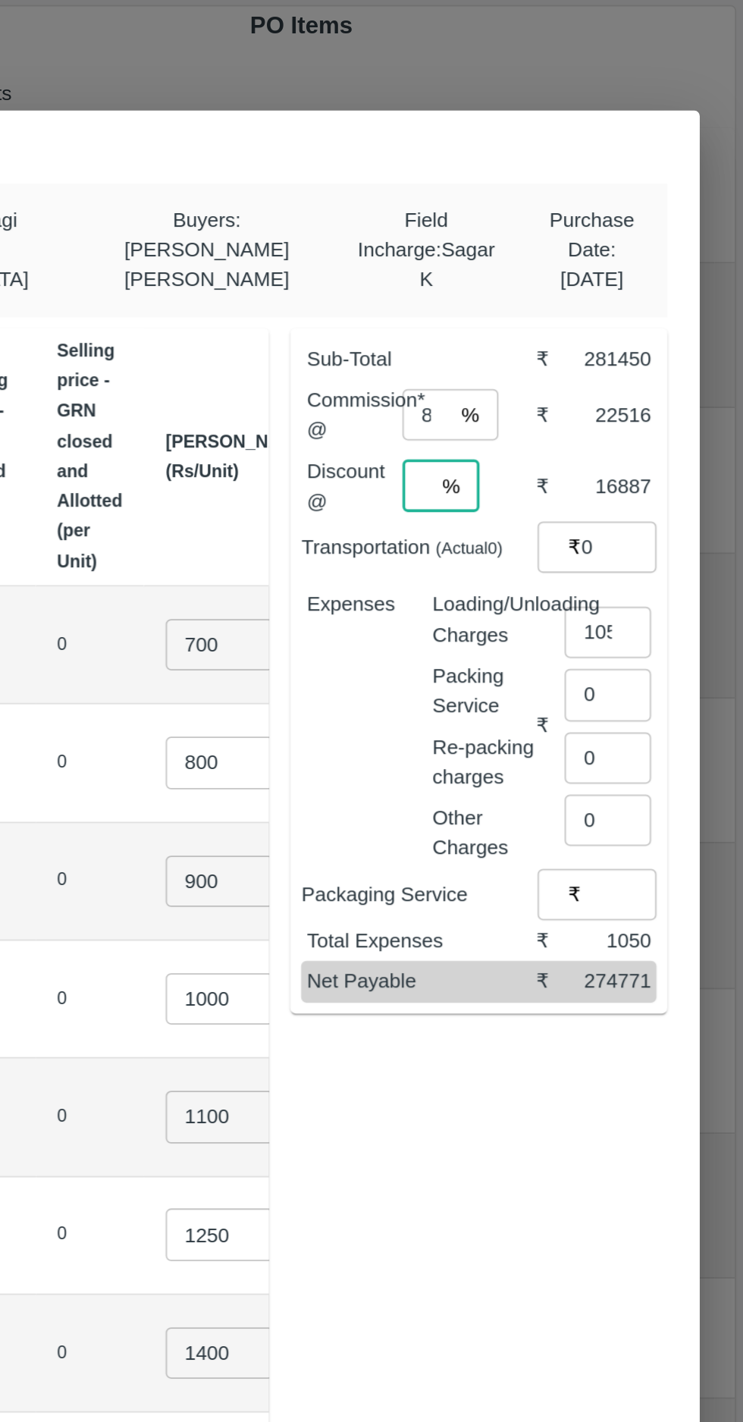
click at [566, 382] on input "6" at bounding box center [560, 393] width 16 height 29
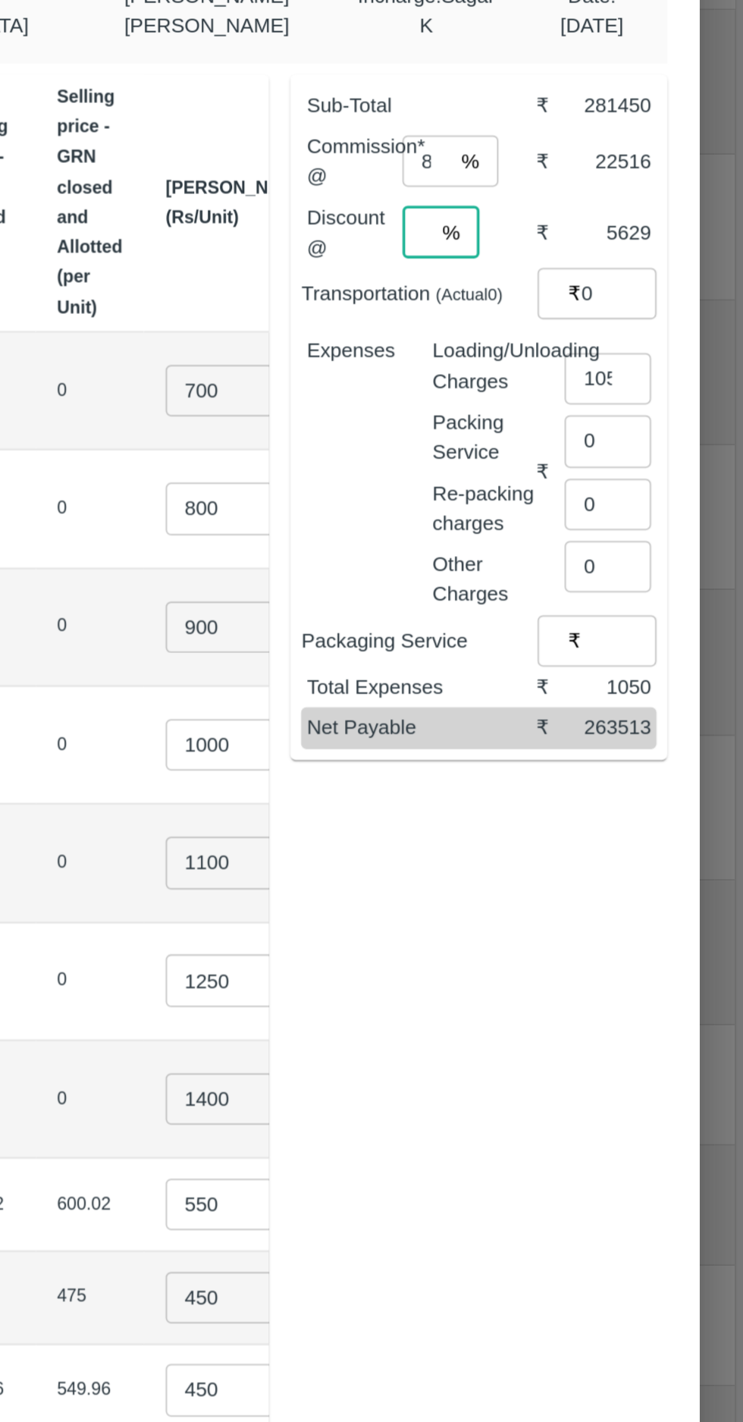
type input "2"
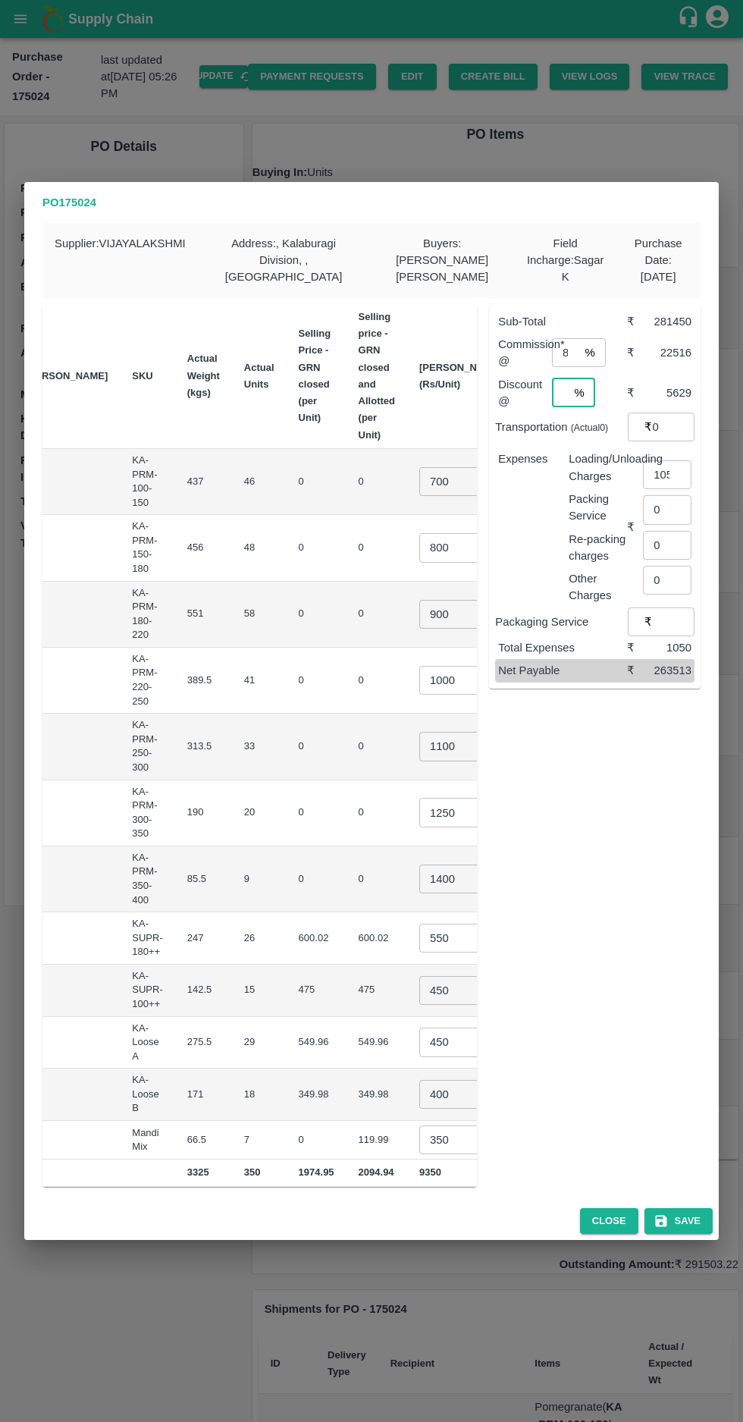
click at [419, 666] on input "1000" at bounding box center [449, 680] width 61 height 29
type input "1050"
click at [419, 733] on input "1100" at bounding box center [449, 746] width 61 height 29
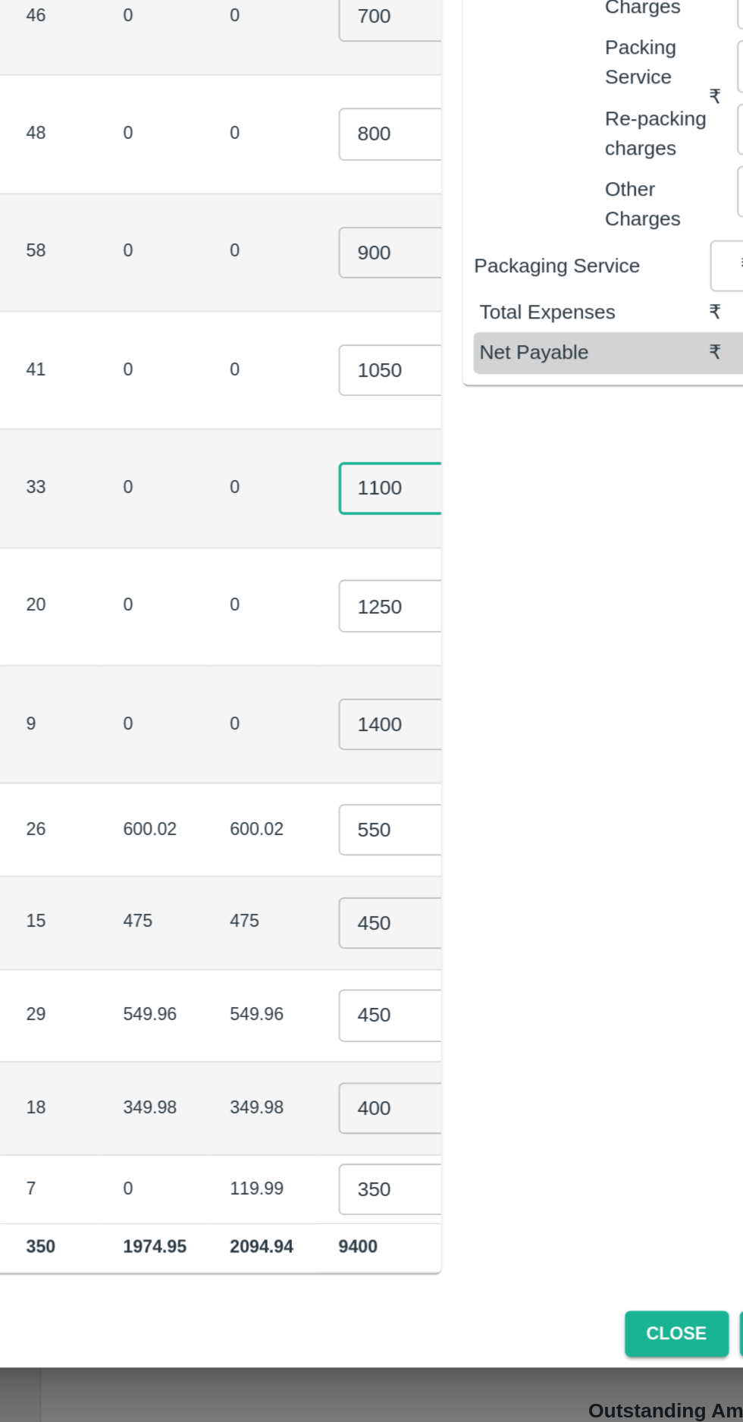
click at [419, 739] on input "1100" at bounding box center [449, 746] width 61 height 29
type input "1200"
click at [419, 798] on input "1250" at bounding box center [449, 812] width 61 height 29
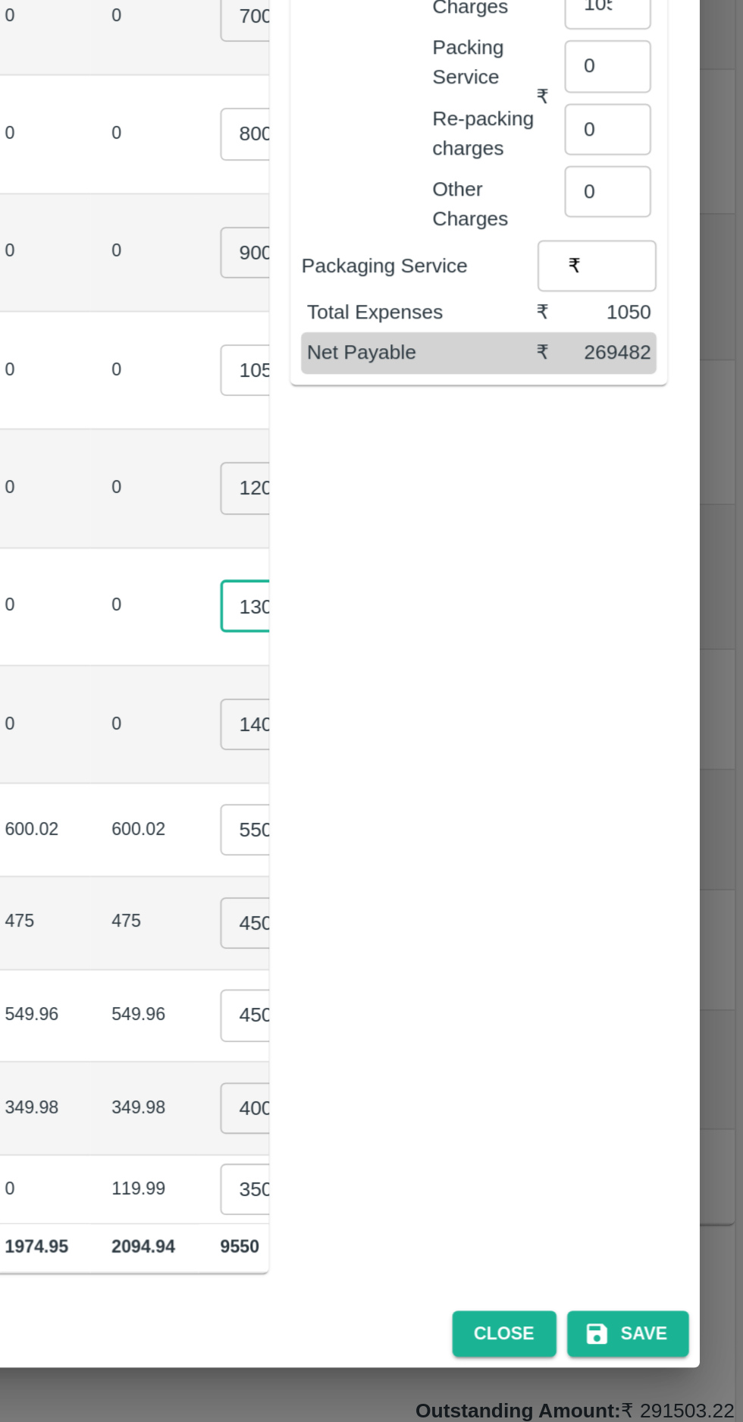
scroll to position [0, 114]
click at [450, 802] on input "1300" at bounding box center [480, 812] width 61 height 29
click at [450, 798] on input "1300" at bounding box center [480, 812] width 61 height 29
type input "1250"
click at [450, 735] on input "1200" at bounding box center [480, 746] width 61 height 29
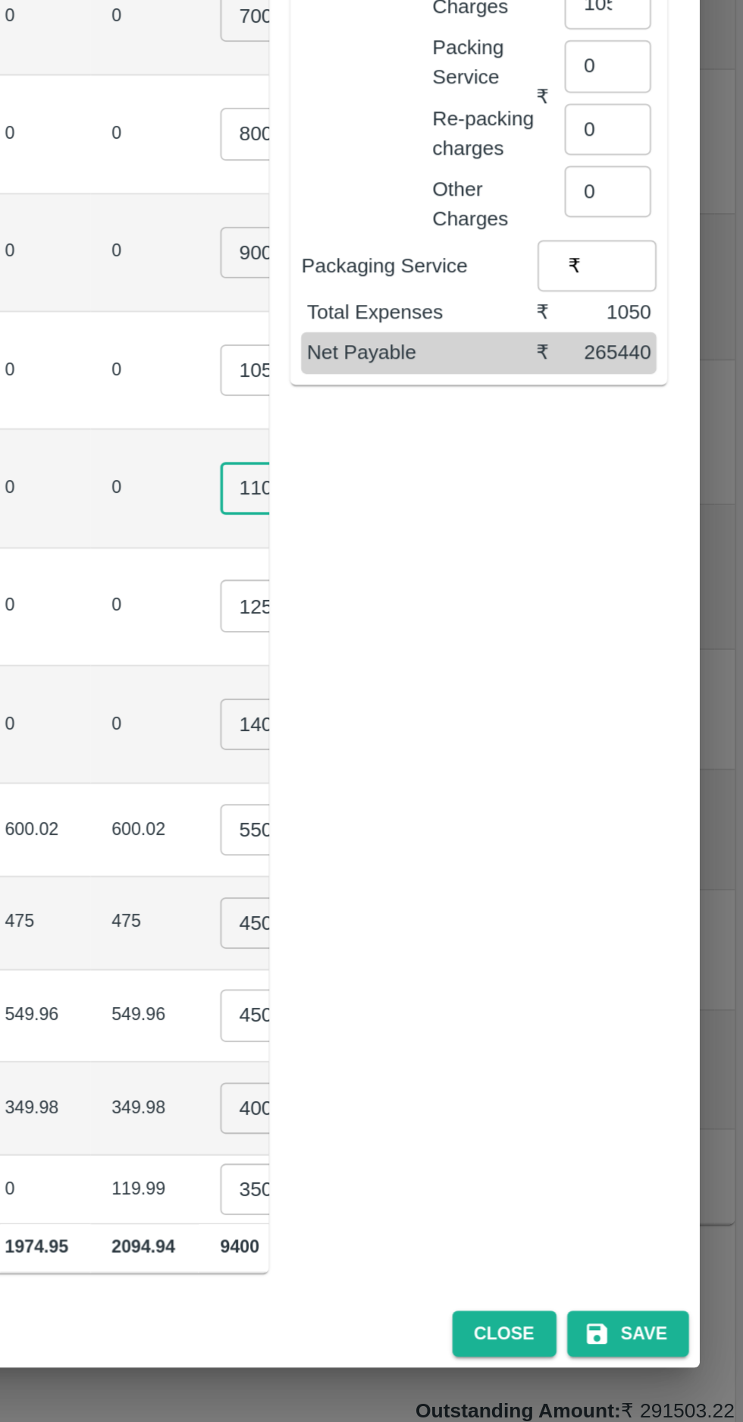
type input "1100"
click at [450, 668] on input "1050" at bounding box center [480, 680] width 61 height 29
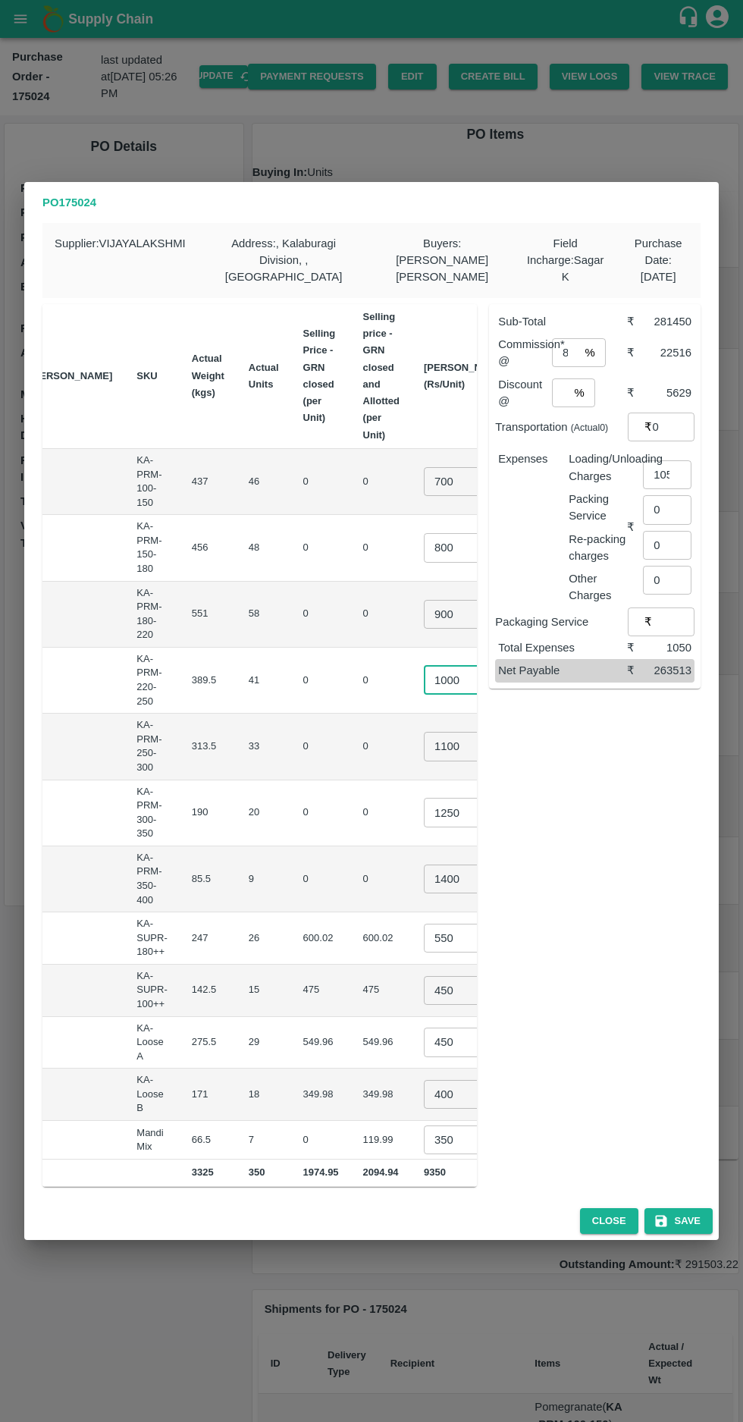
scroll to position [0, 144]
type input "1000"
click at [419, 1085] on input "400" at bounding box center [449, 1094] width 61 height 29
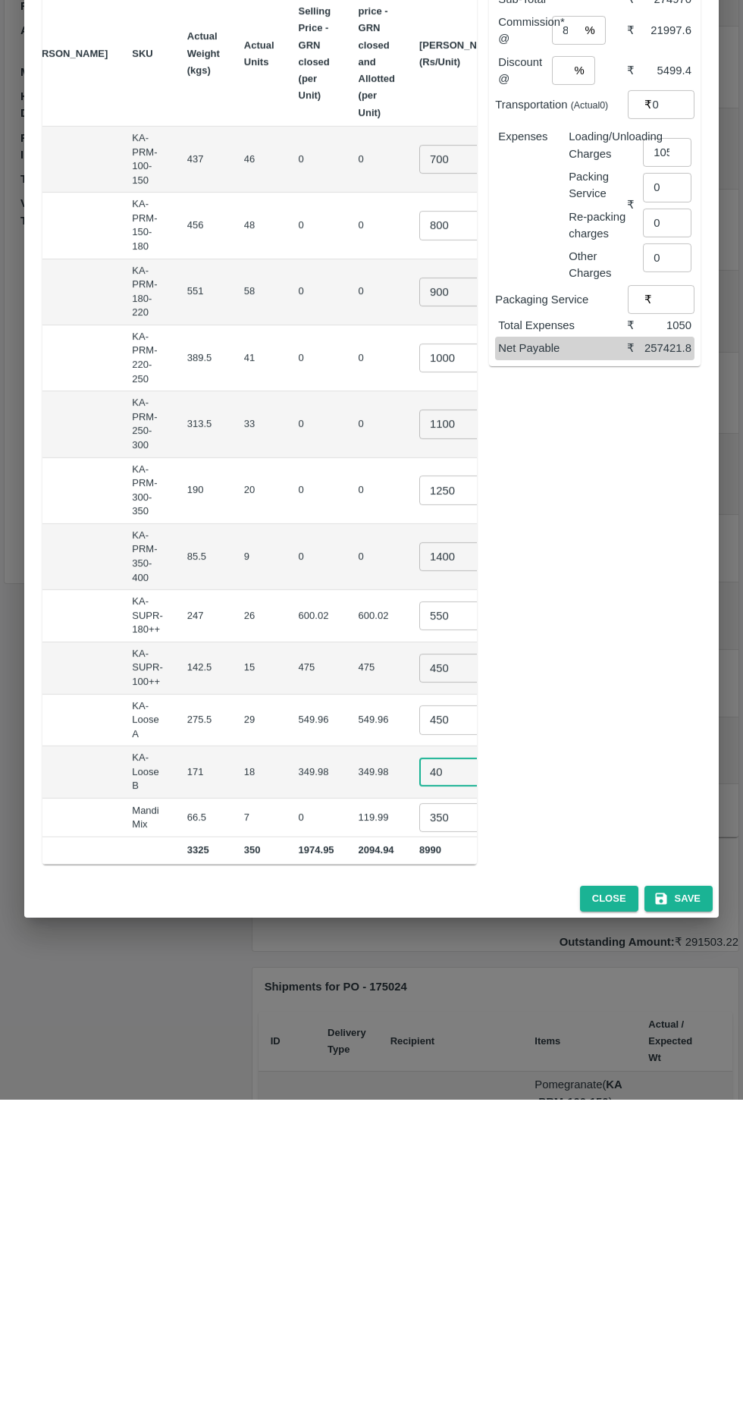
type input "400"
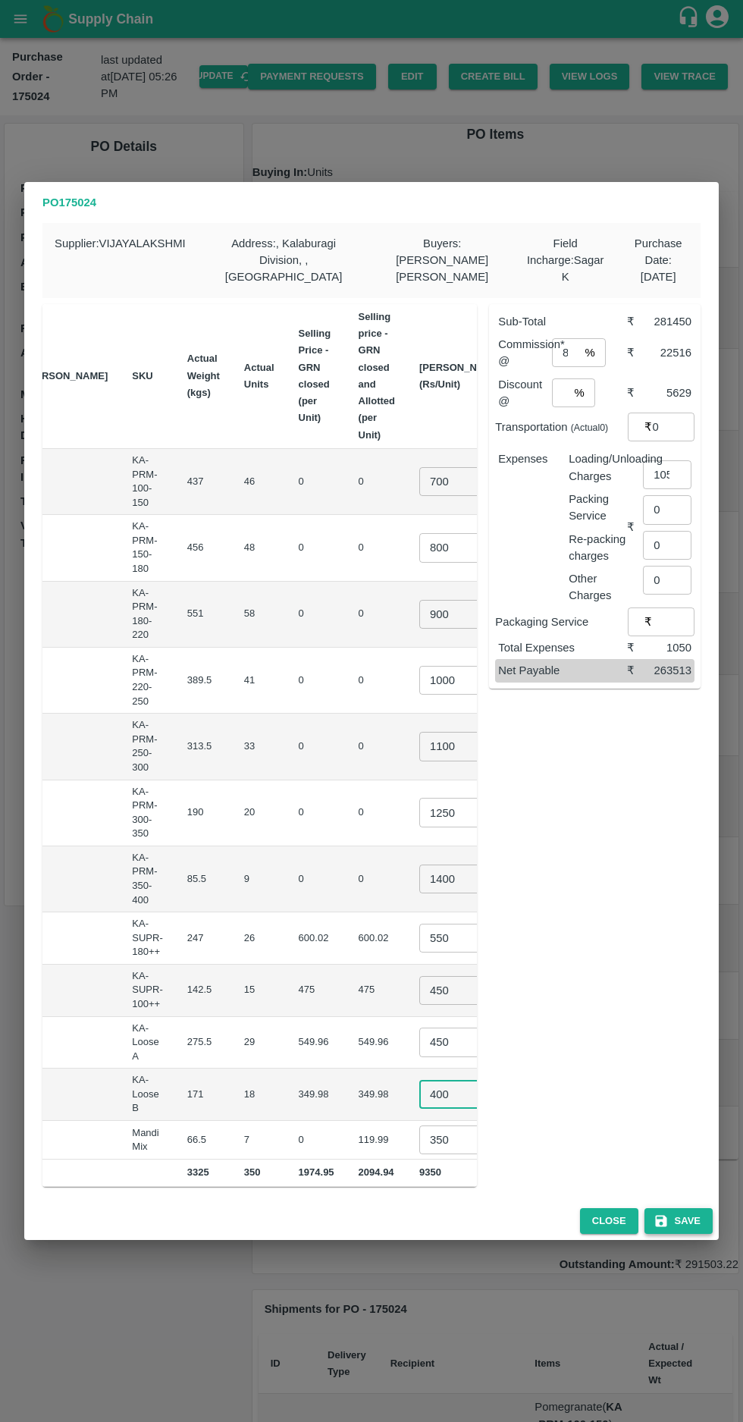
click at [694, 1211] on button "Save" at bounding box center [679, 1221] width 68 height 27
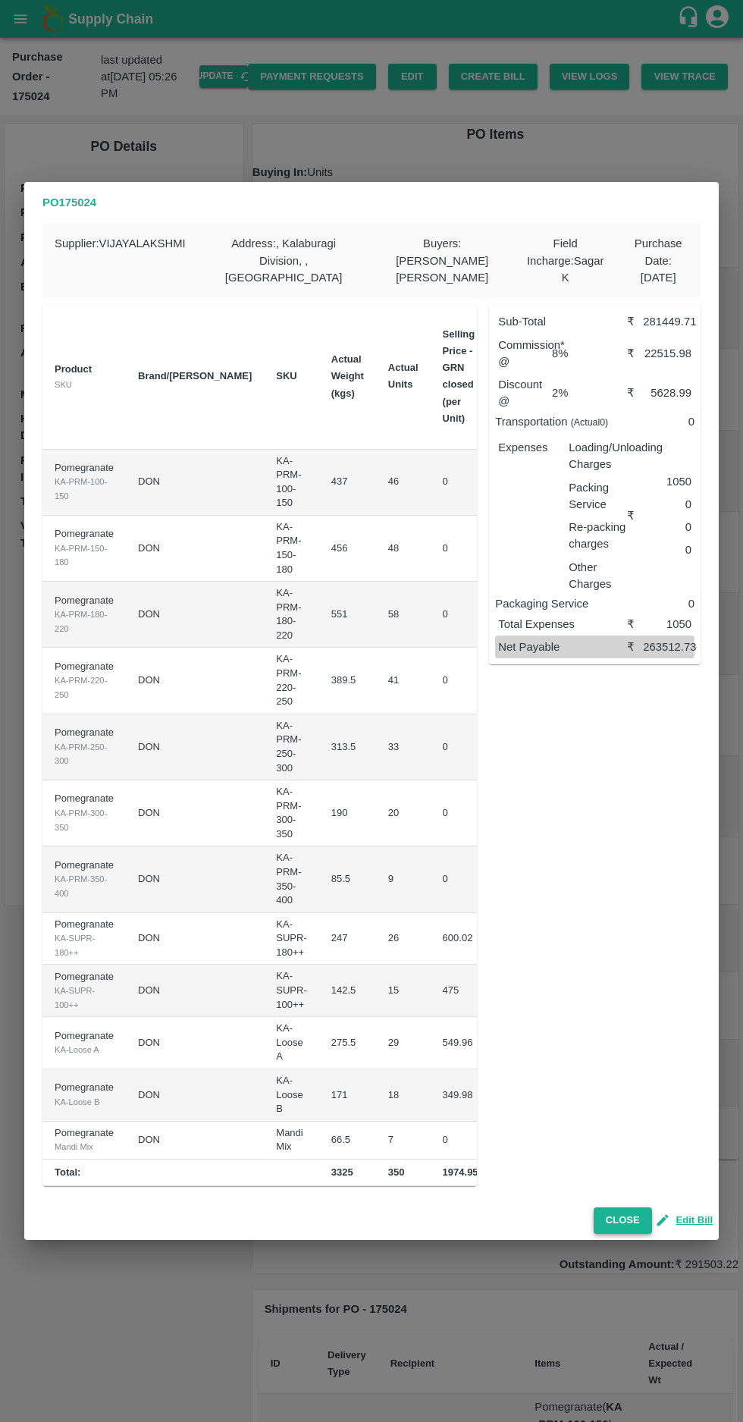
click at [629, 1214] on button "Close" at bounding box center [623, 1221] width 58 height 27
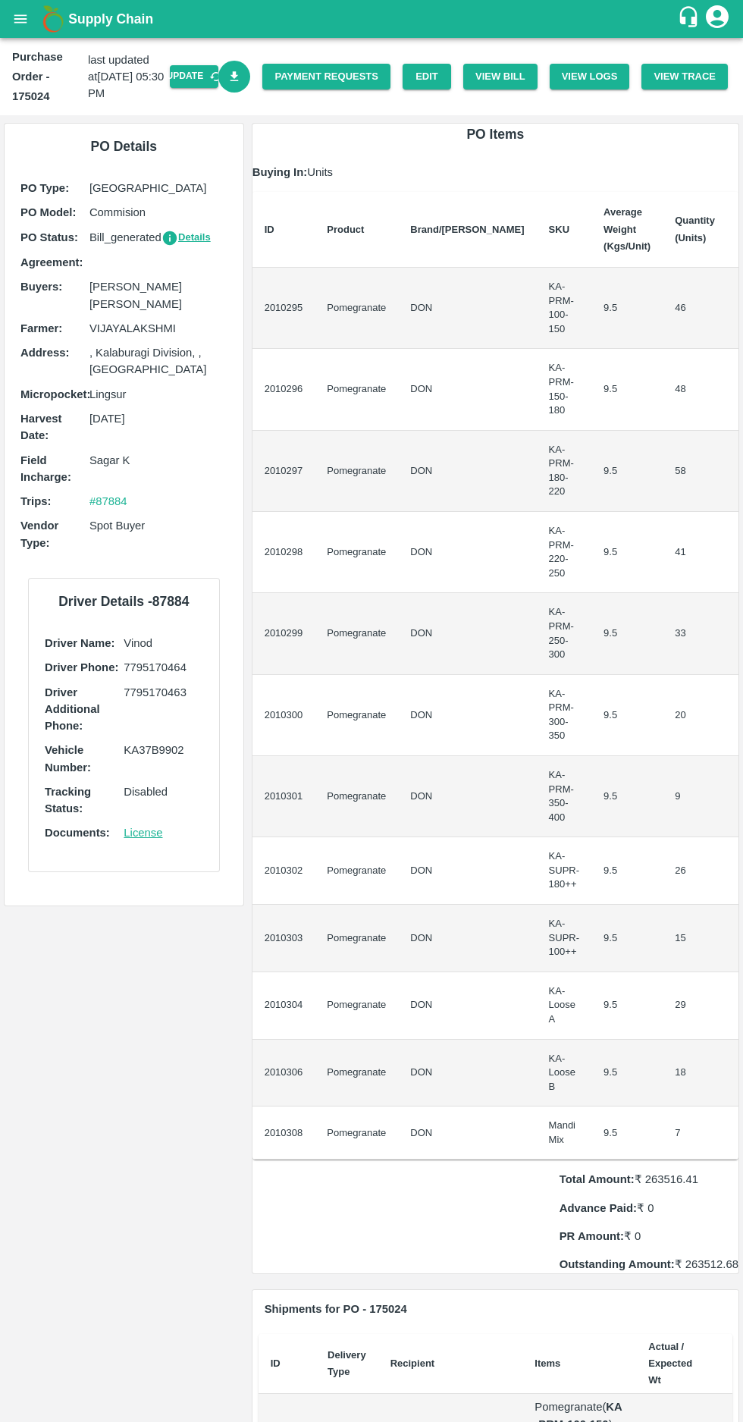
click at [242, 77] on icon "Download Bill" at bounding box center [235, 77] width 14 height 14
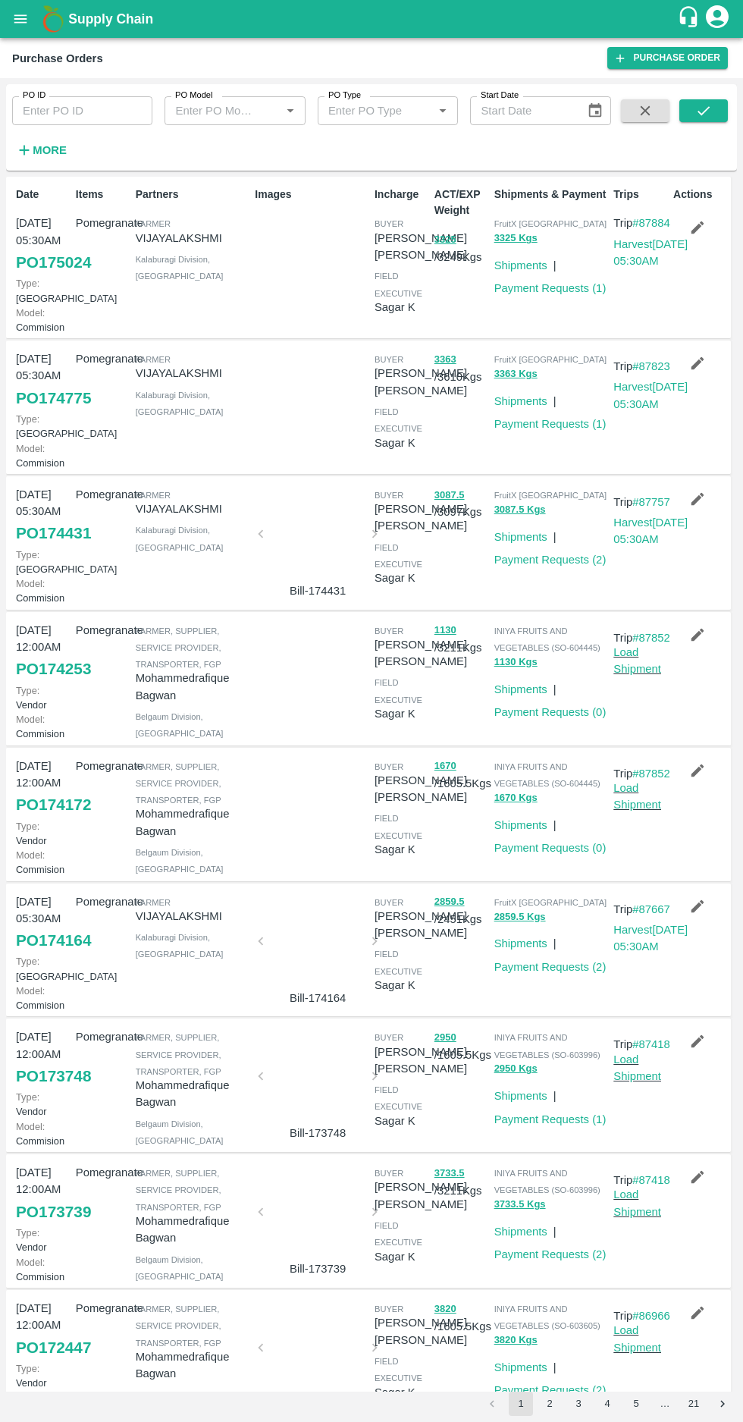
click at [554, 1400] on button "2" at bounding box center [550, 1404] width 24 height 24
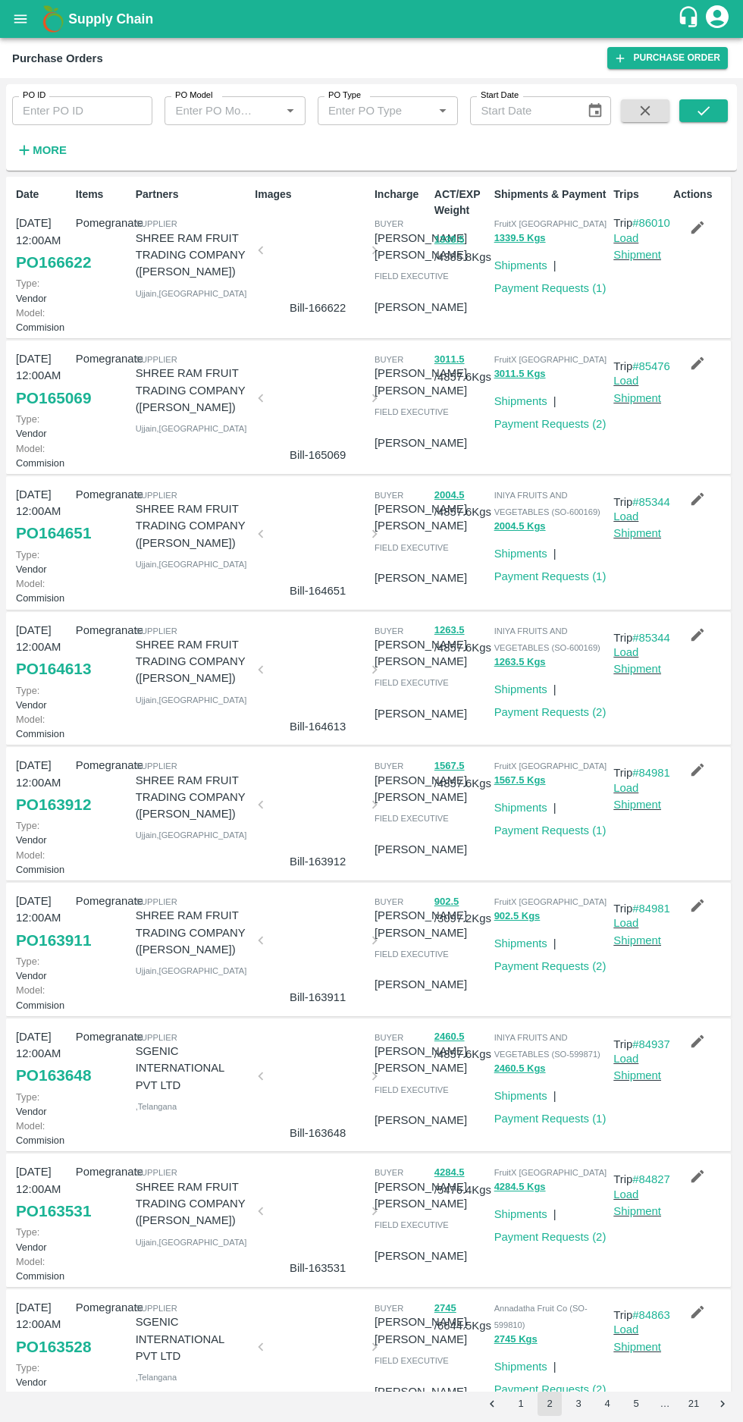
click at [520, 1403] on button "1" at bounding box center [521, 1404] width 24 height 24
